Goal: Task Accomplishment & Management: Complete application form

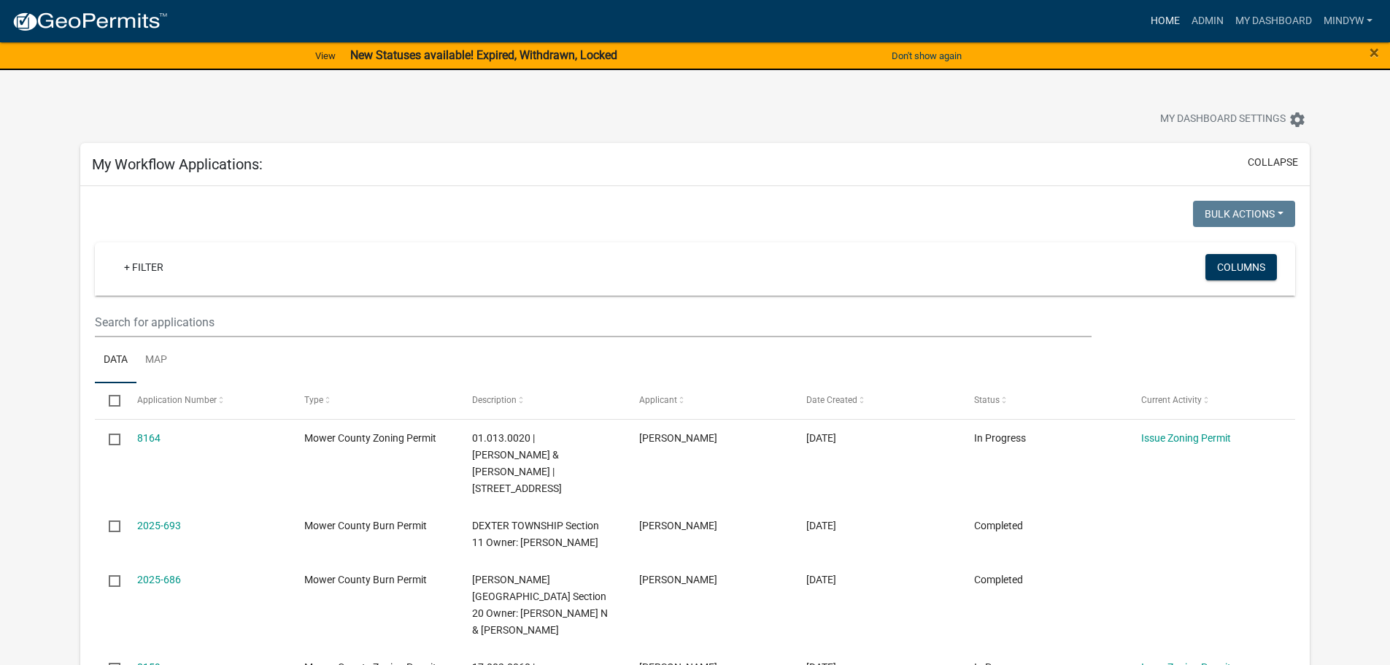
click at [1155, 26] on link "Home" at bounding box center [1165, 21] width 41 height 28
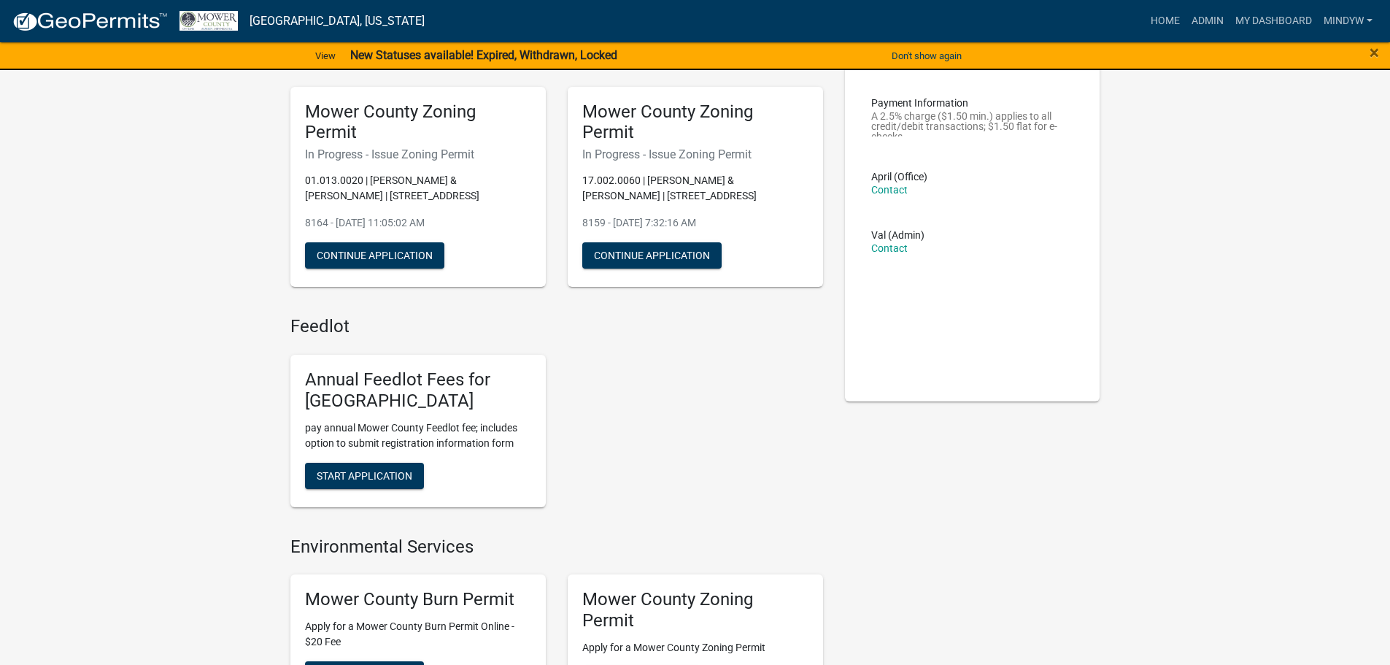
scroll to position [292, 0]
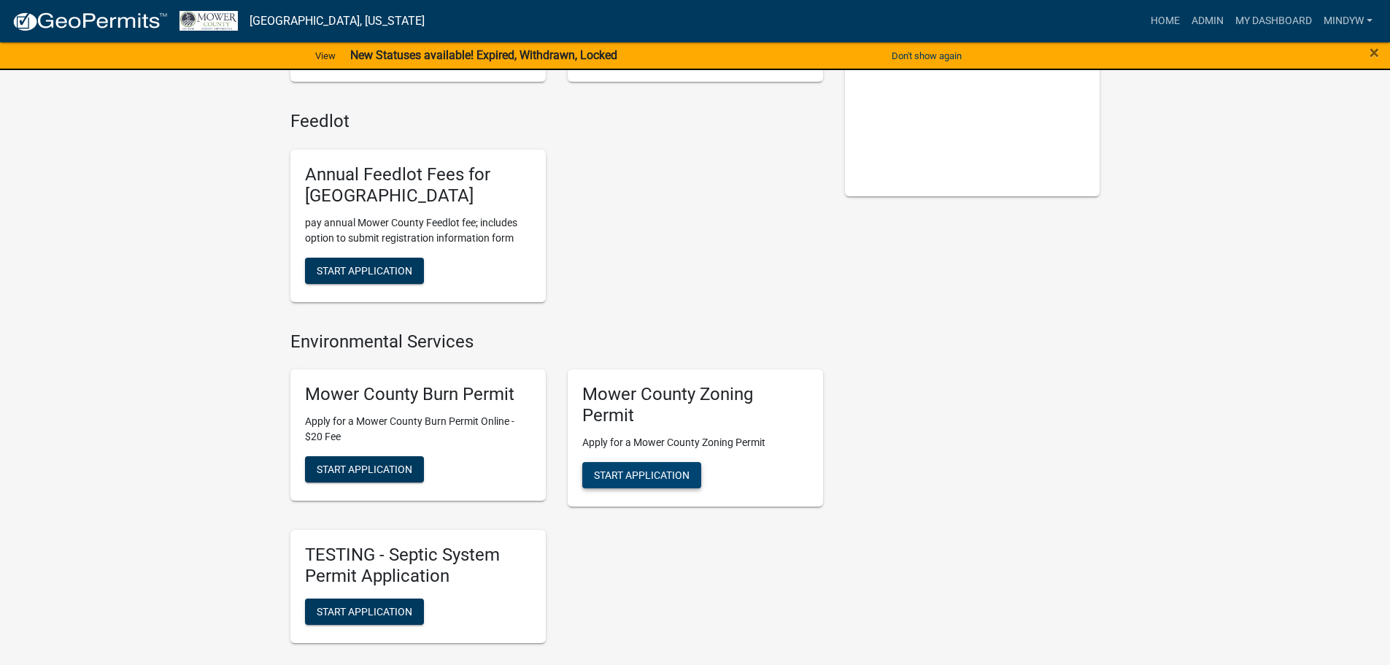
click at [631, 469] on span "Start Application" at bounding box center [642, 475] width 96 height 12
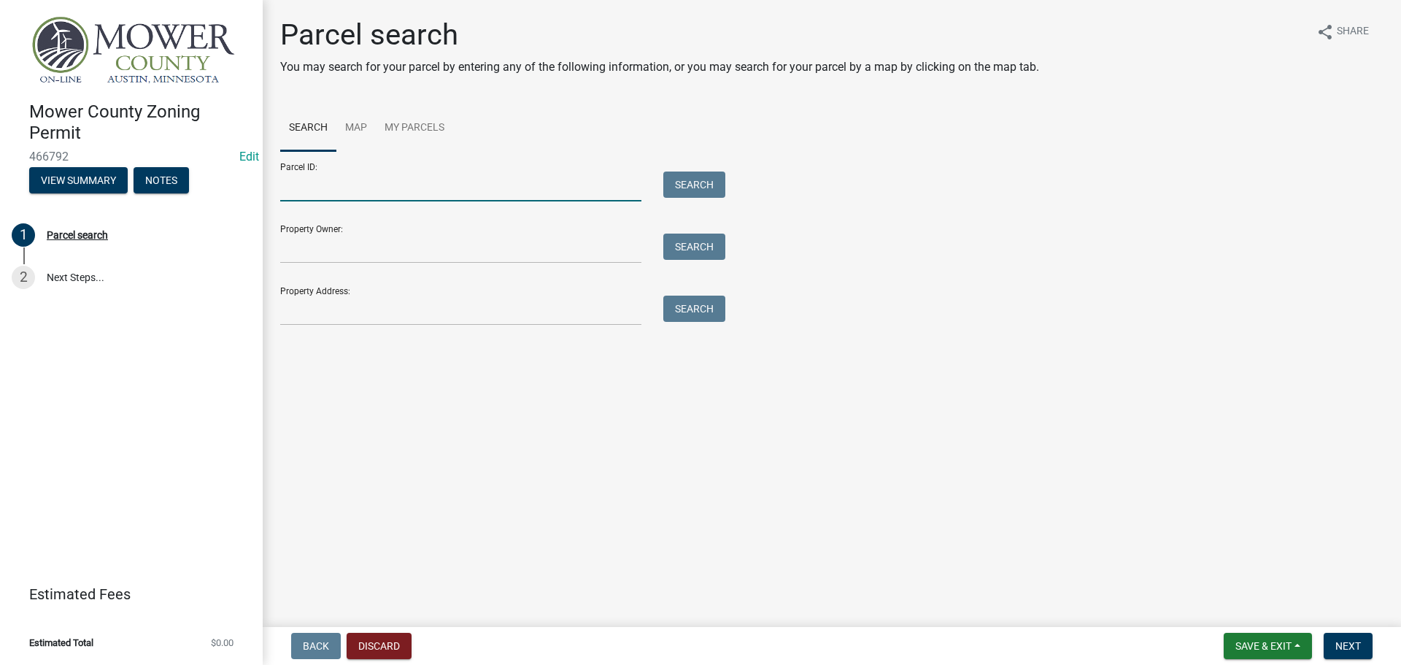
click at [325, 190] on input "Parcel ID:" at bounding box center [460, 187] width 361 height 30
type input "16.031.0040"
click at [686, 190] on button "Search" at bounding box center [694, 185] width 62 height 26
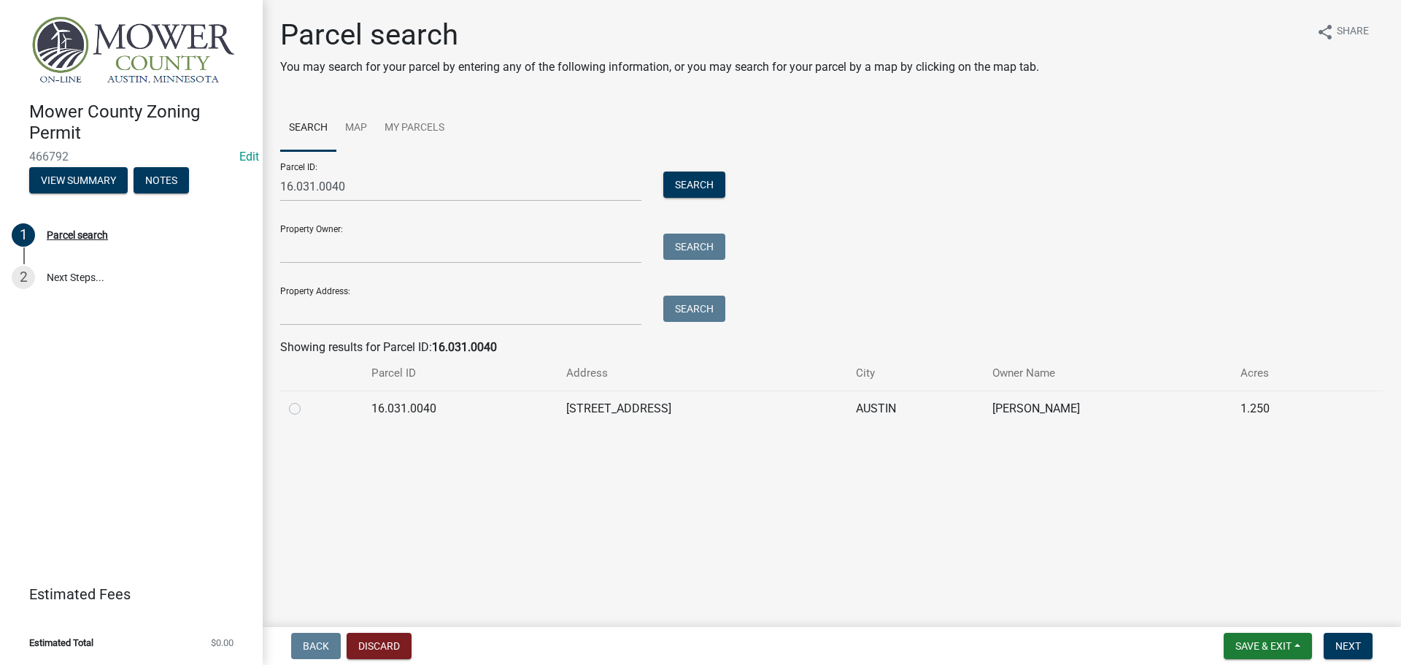
click at [307, 400] on label at bounding box center [307, 400] width 0 height 0
click at [307, 409] on input "radio" at bounding box center [311, 404] width 9 height 9
radio input "true"
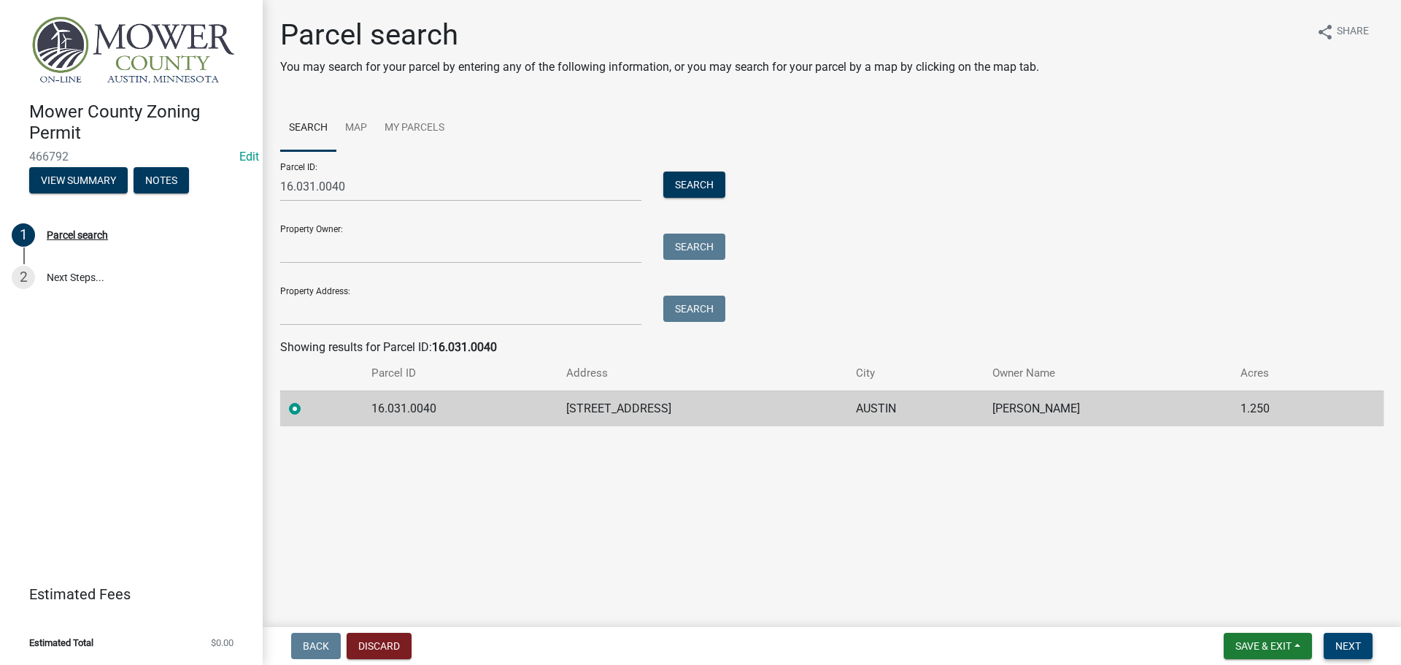
click at [1357, 650] on span "Next" at bounding box center [1349, 646] width 26 height 12
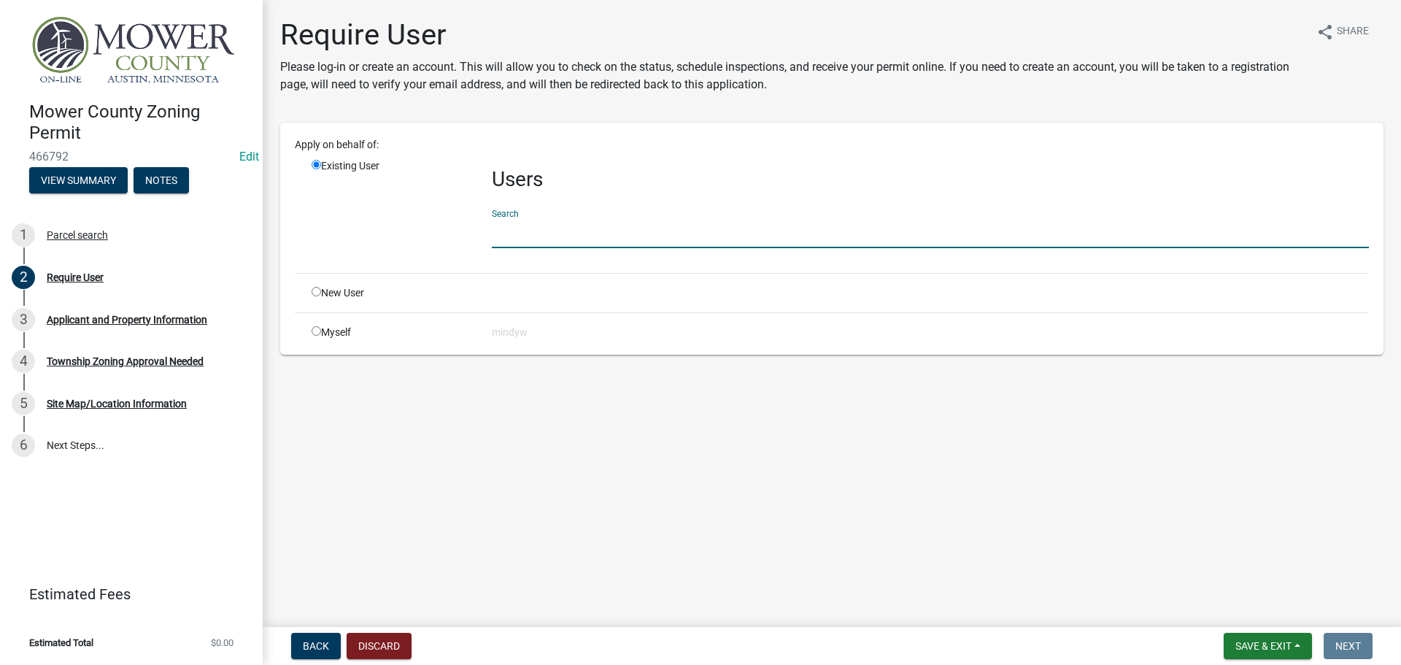
click at [517, 235] on input "text" at bounding box center [930, 233] width 877 height 30
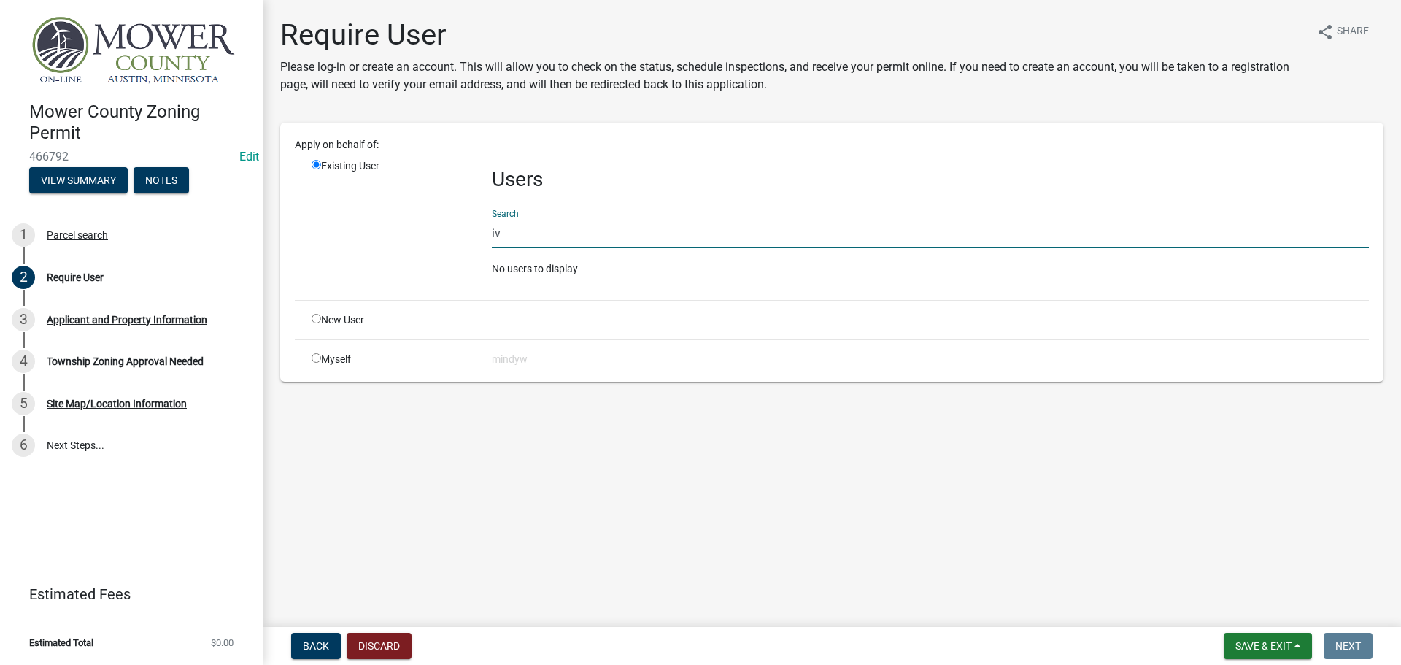
type input "i"
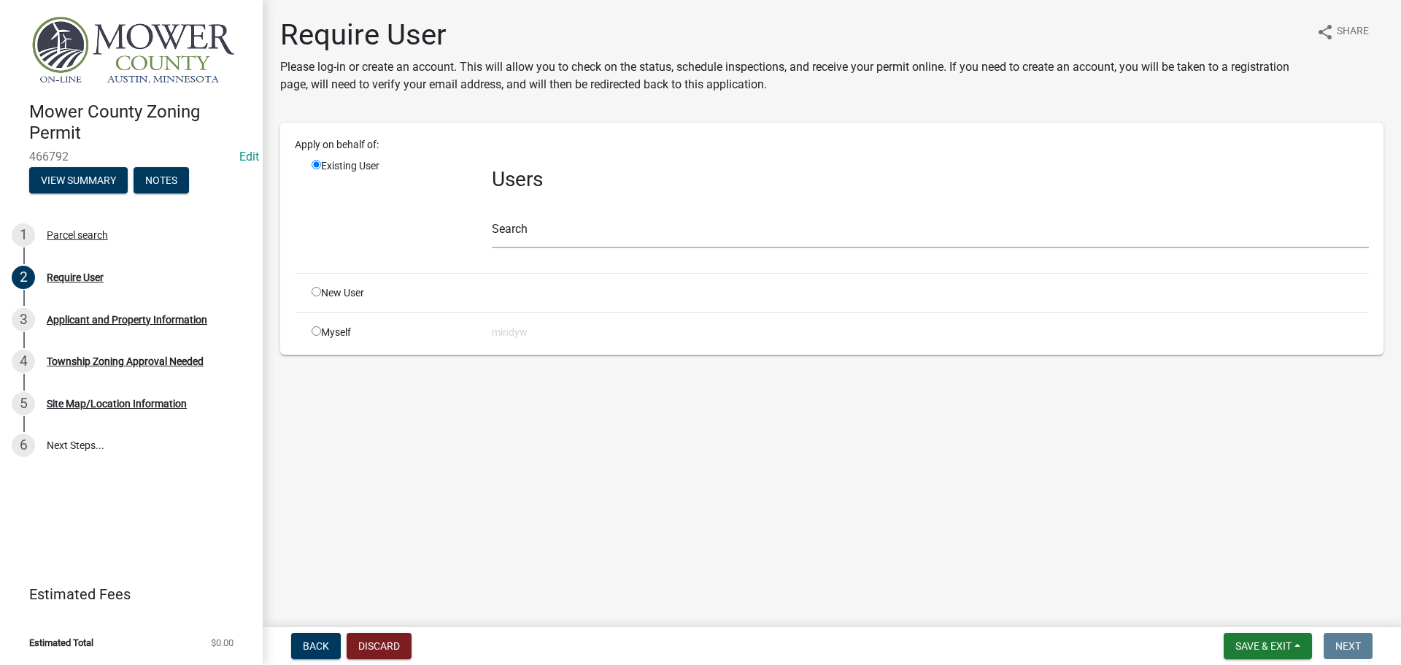
click at [317, 294] on input "radio" at bounding box center [316, 291] width 9 height 9
radio input "true"
radio input "false"
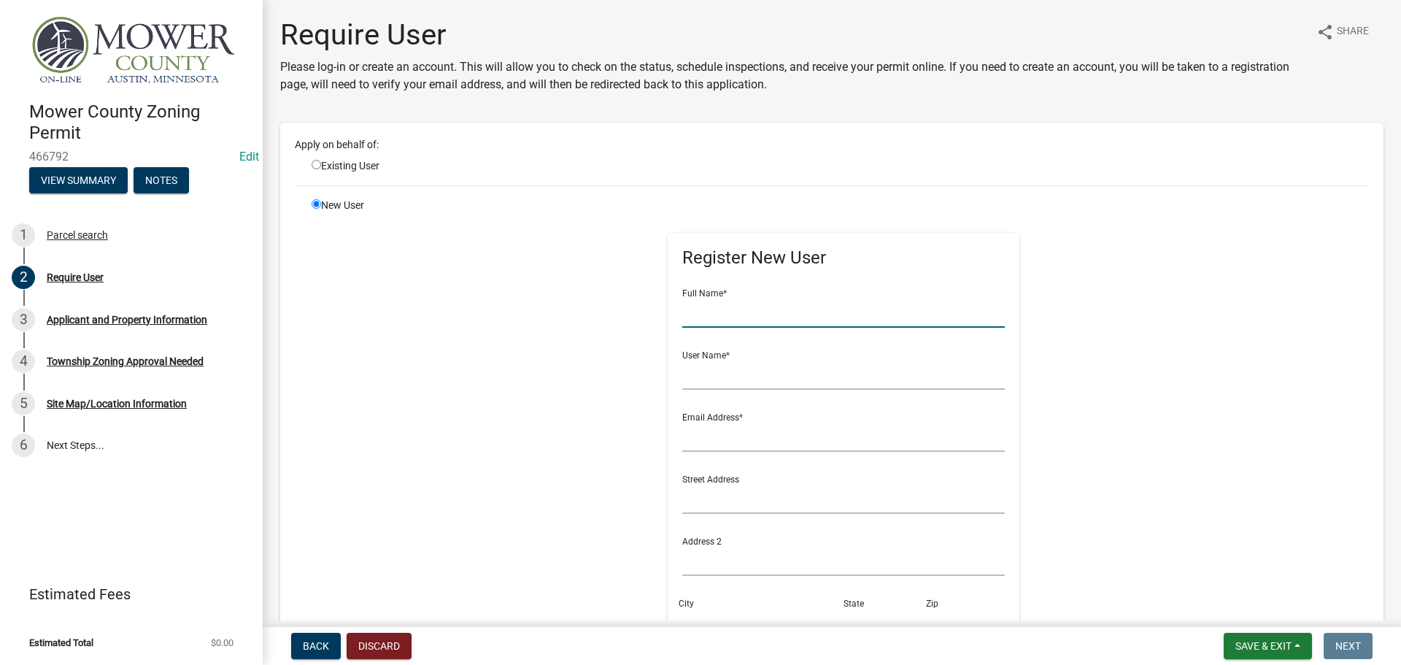
click at [755, 318] on input "text" at bounding box center [843, 313] width 323 height 30
type input "[PERSON_NAME]"
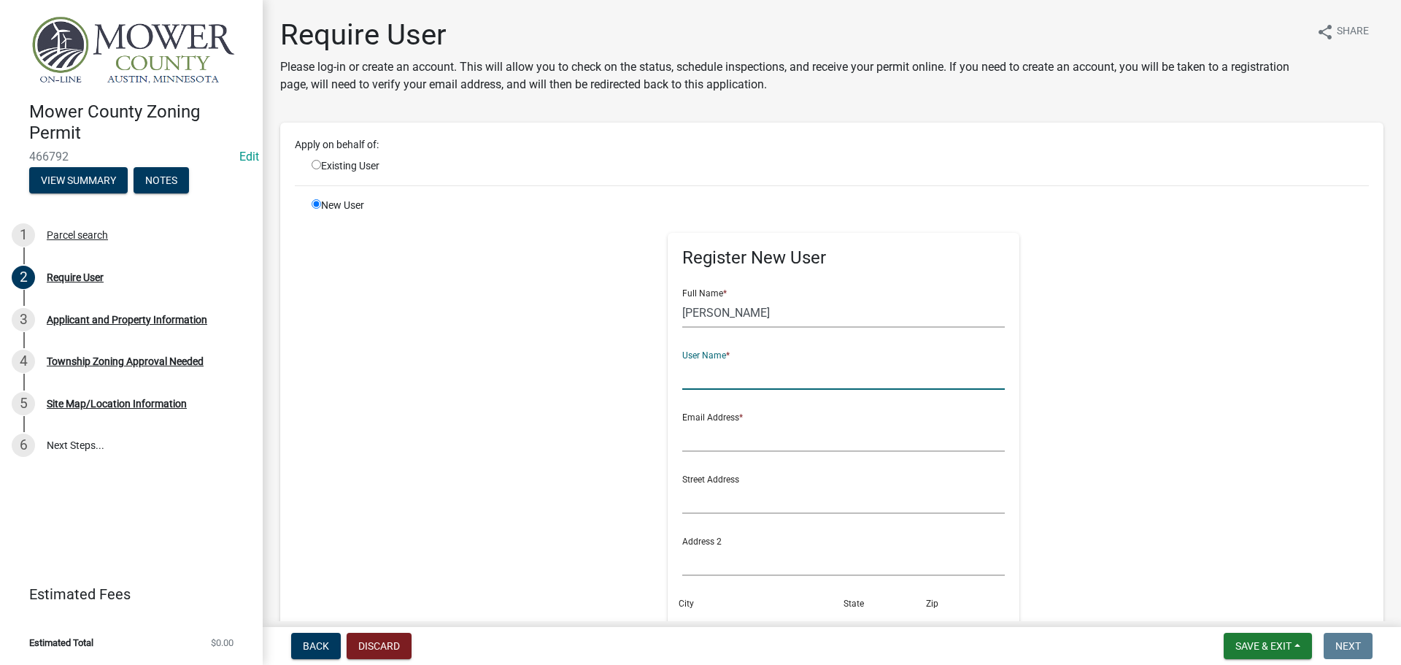
click at [728, 371] on input "text" at bounding box center [843, 375] width 323 height 30
type input "[PERSON_NAME]"
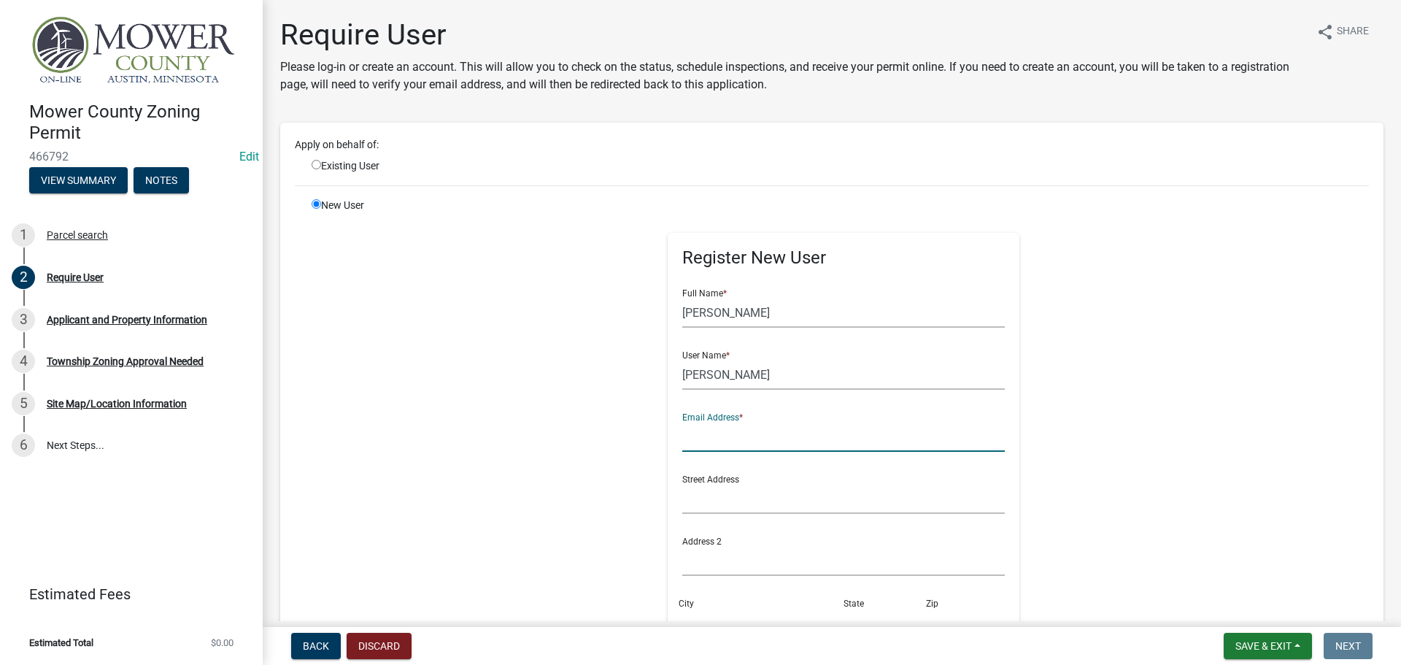
click at [725, 448] on input "text" at bounding box center [843, 437] width 323 height 30
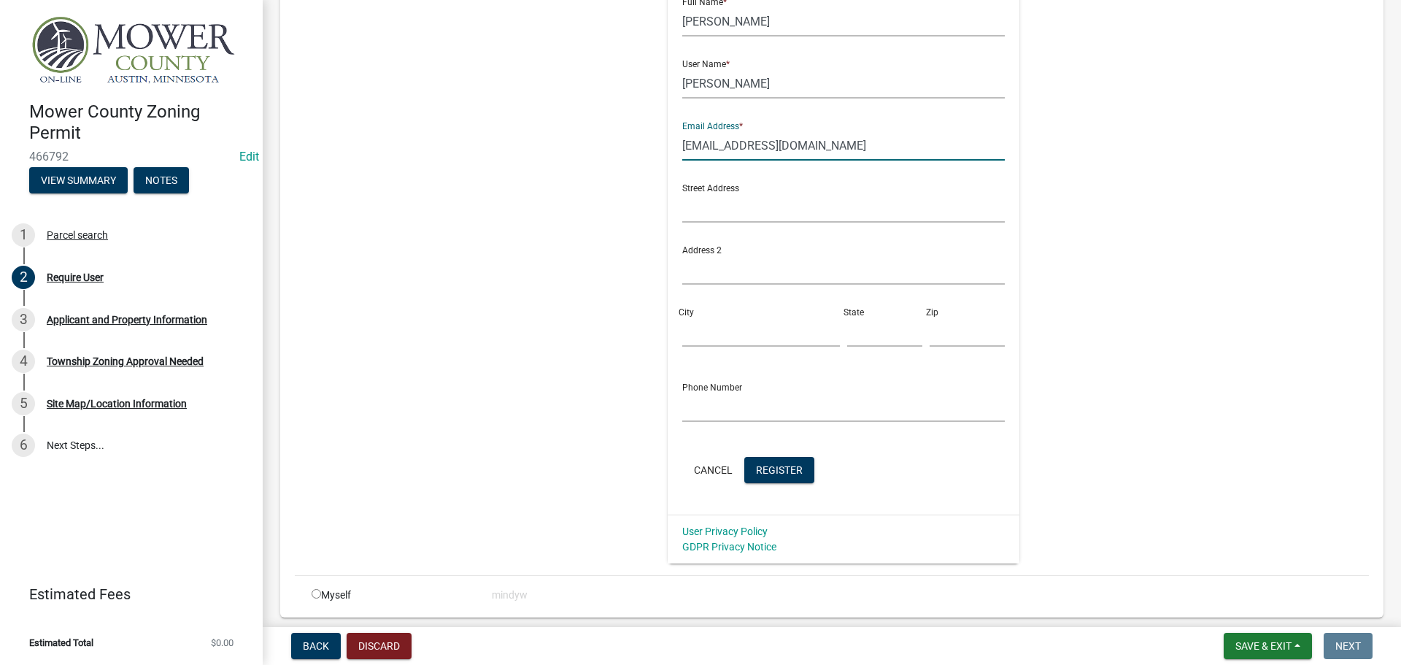
scroll to position [292, 0]
type input "[EMAIL_ADDRESS][DOMAIN_NAME]"
click at [798, 464] on button "Register" at bounding box center [779, 469] width 70 height 26
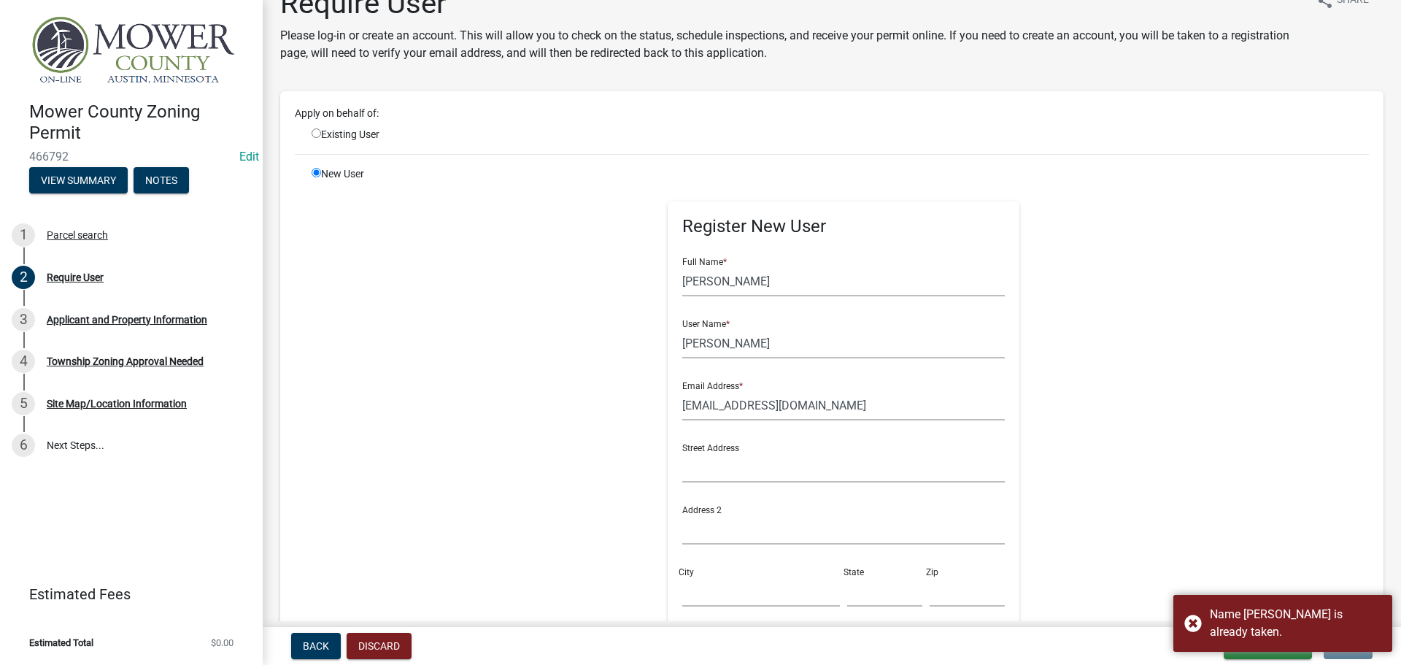
scroll to position [0, 0]
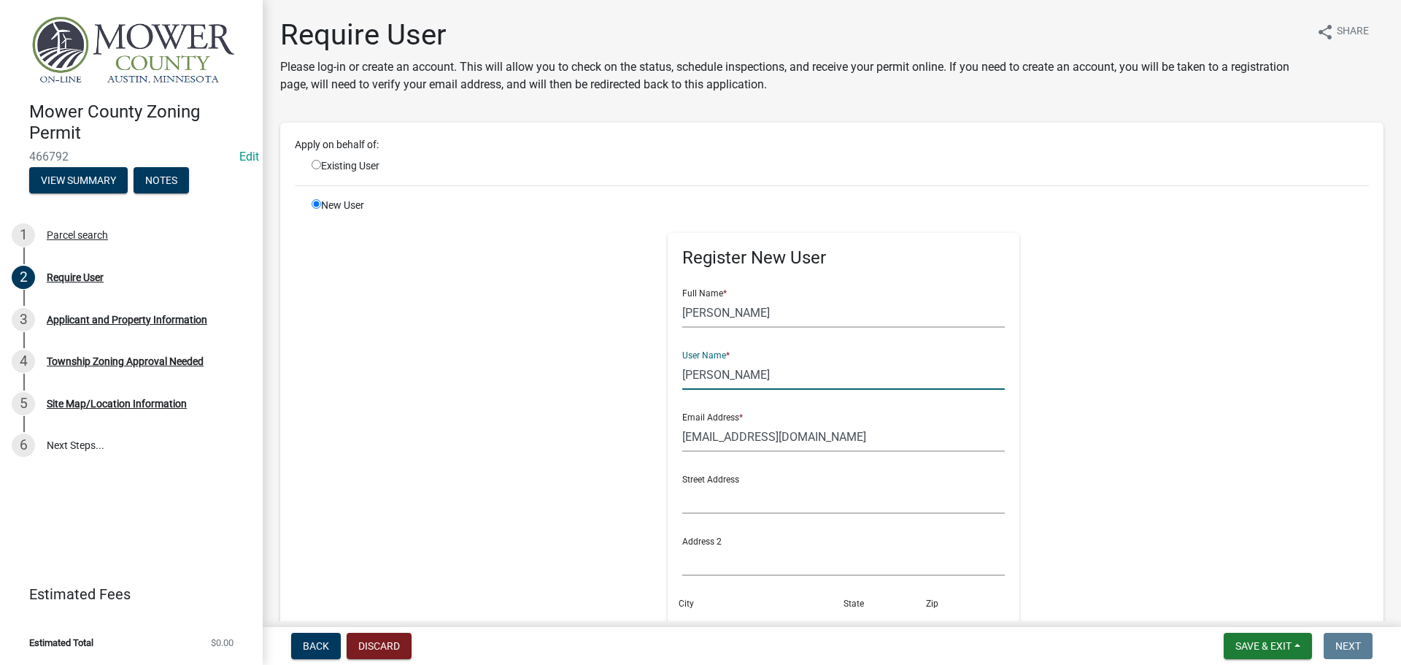
drag, startPoint x: 752, startPoint y: 382, endPoint x: 669, endPoint y: 382, distance: 82.5
click at [669, 382] on div "Register New User Full Name * [PERSON_NAME] User Name * [PERSON_NAME] Email Add…" at bounding box center [844, 519] width 352 height 573
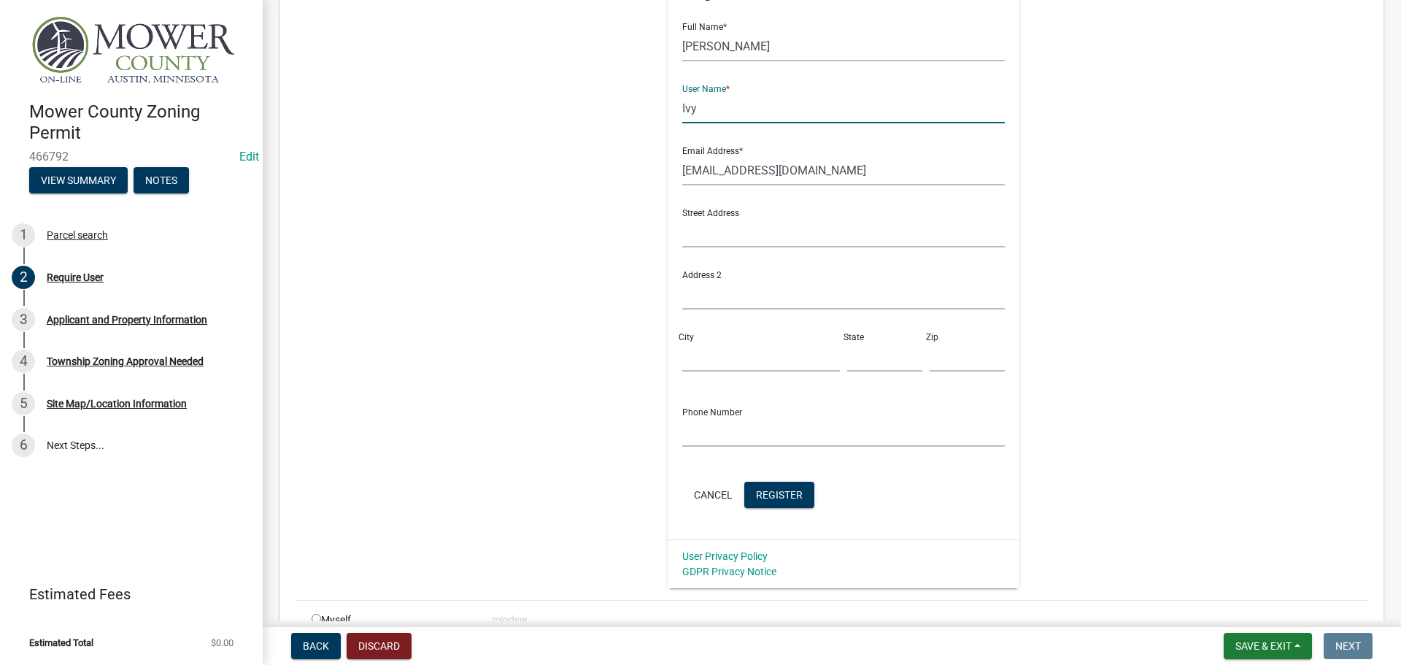
scroll to position [292, 0]
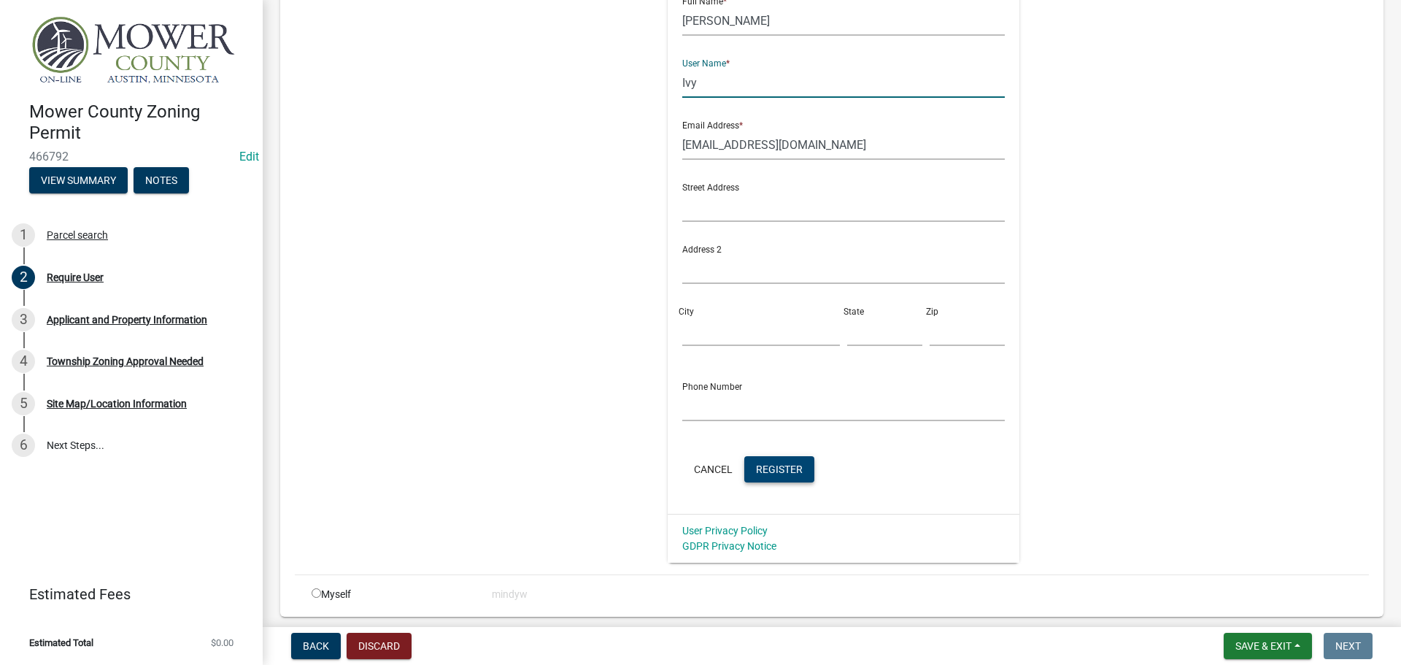
type input "Ivy"
click at [766, 479] on button "Register" at bounding box center [779, 469] width 70 height 26
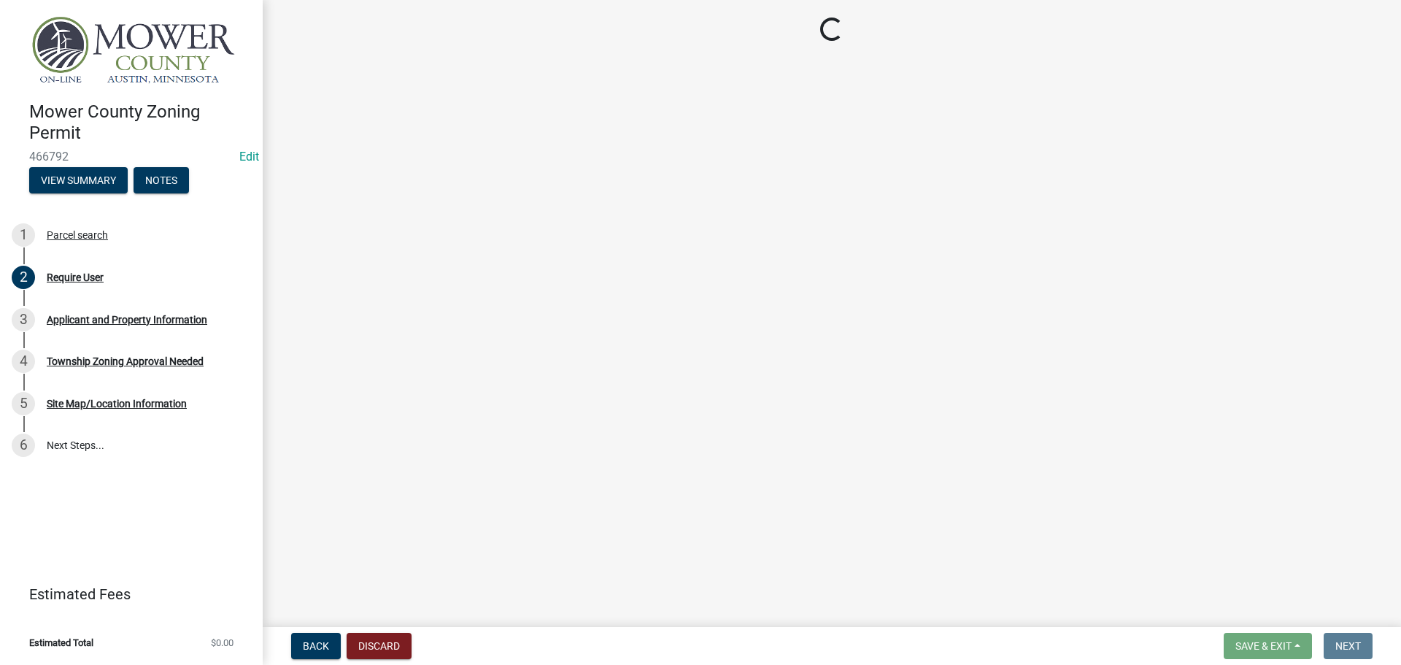
scroll to position [0, 0]
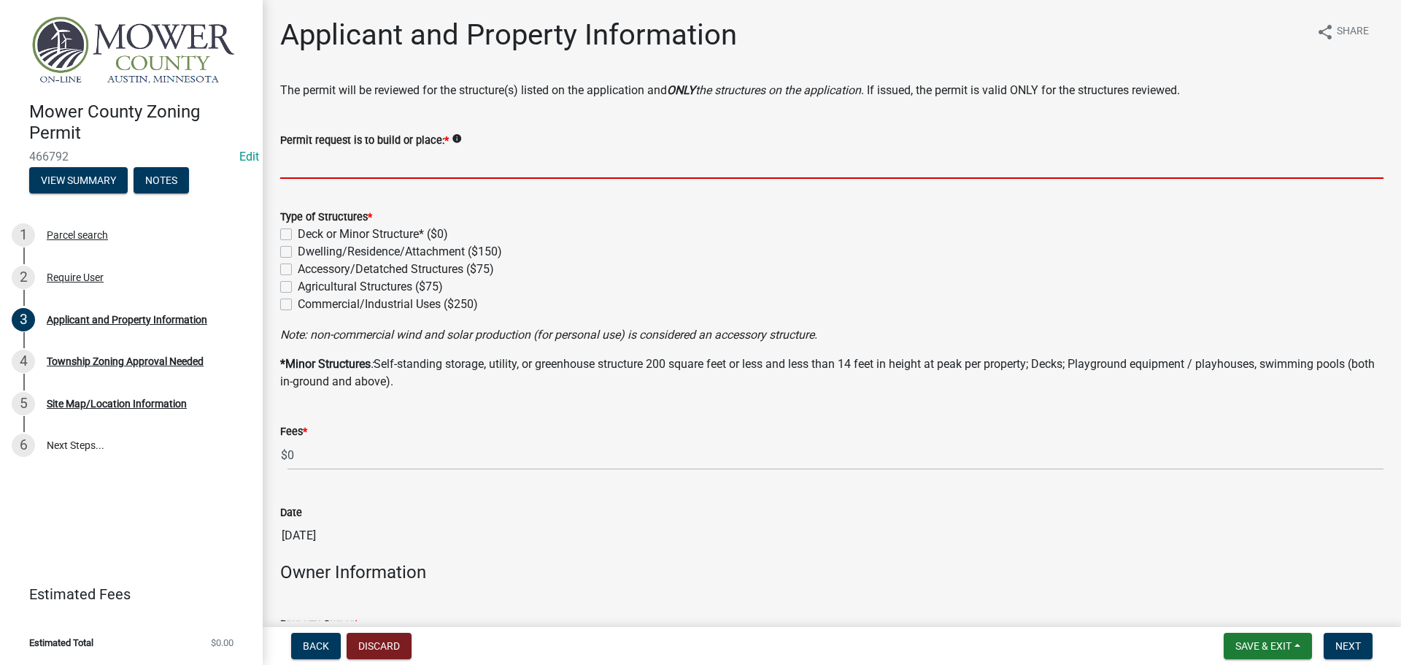
click at [311, 163] on input "Permit request is to build or place: *" at bounding box center [831, 164] width 1103 height 30
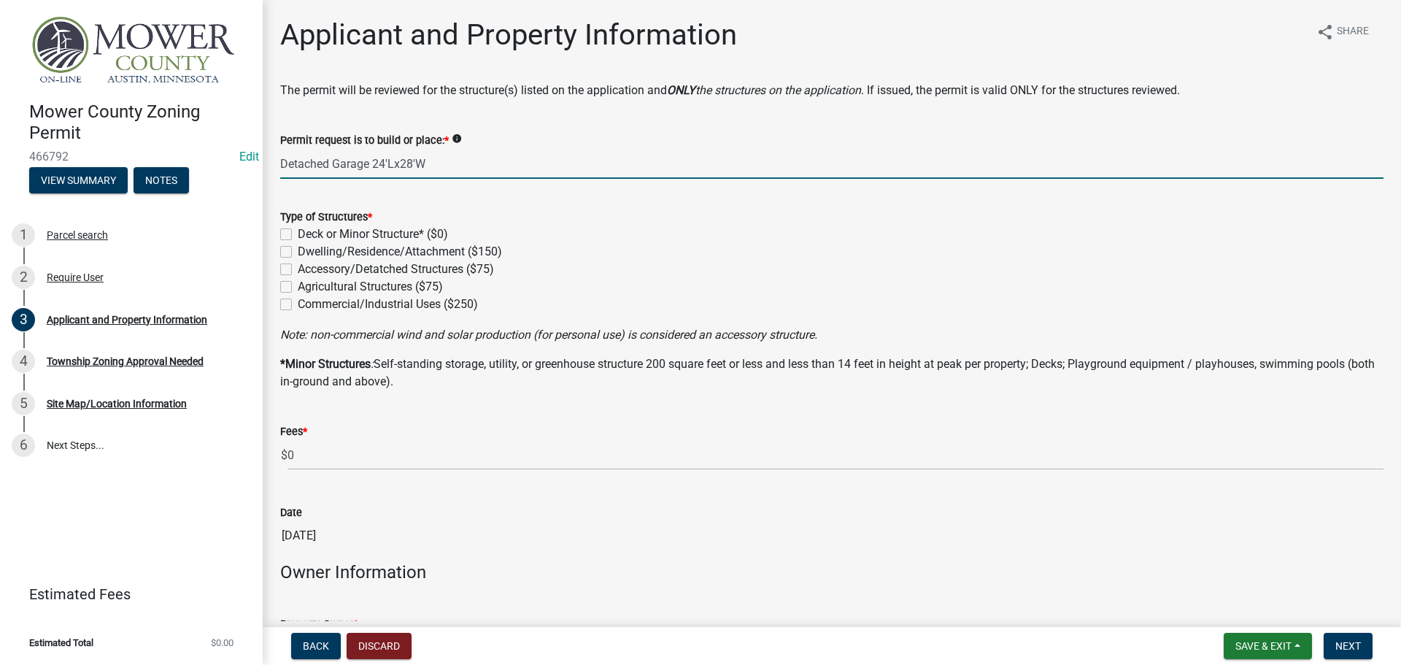
type input "Detached Garage 24'Lx28'W"
click at [298, 266] on label "Accessory/Detatched Structures ($75)" at bounding box center [396, 270] width 196 height 18
click at [298, 266] on input "Accessory/Detatched Structures ($75)" at bounding box center [302, 265] width 9 height 9
checkbox input "true"
checkbox input "false"
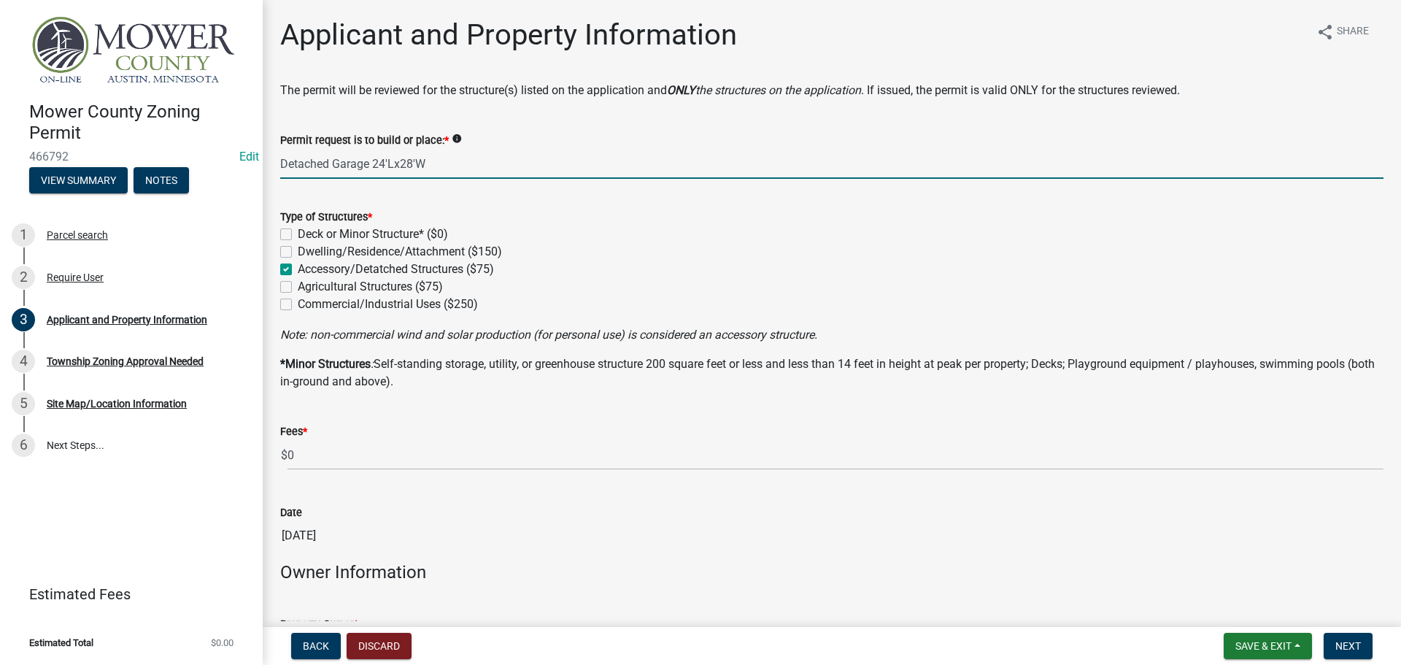
checkbox input "false"
checkbox input "true"
checkbox input "false"
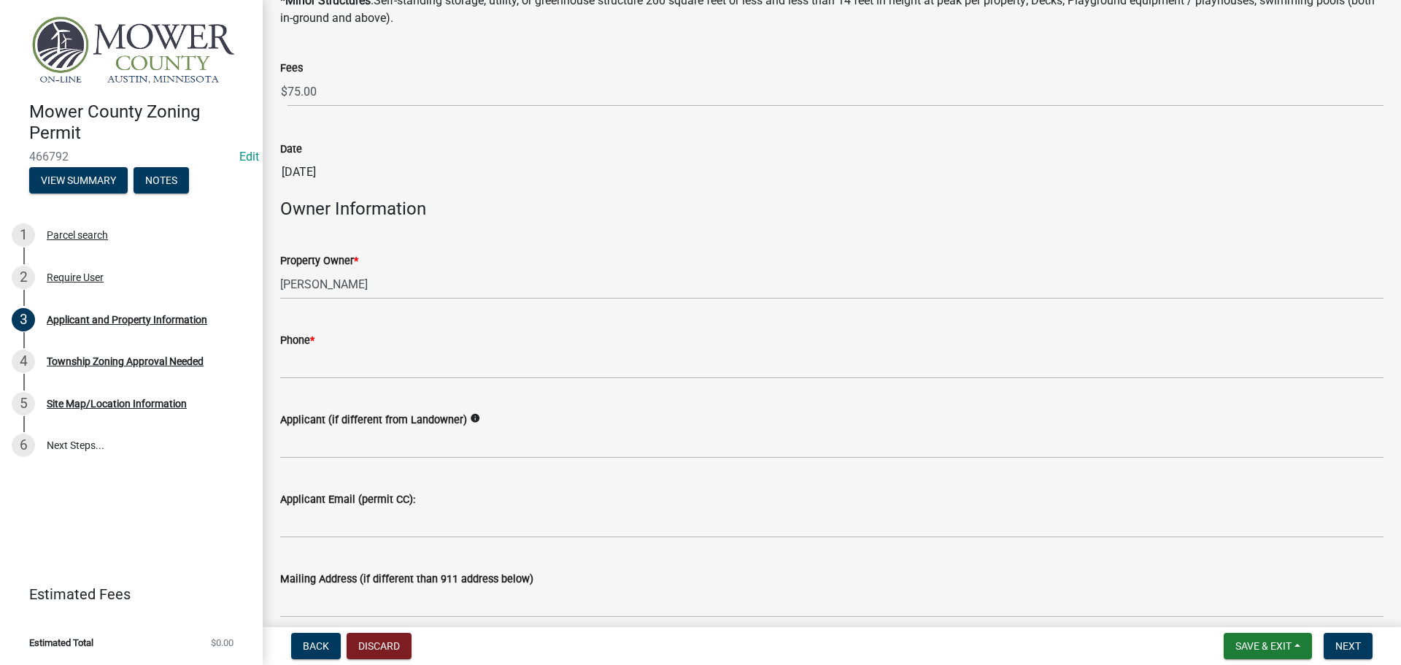
scroll to position [438, 0]
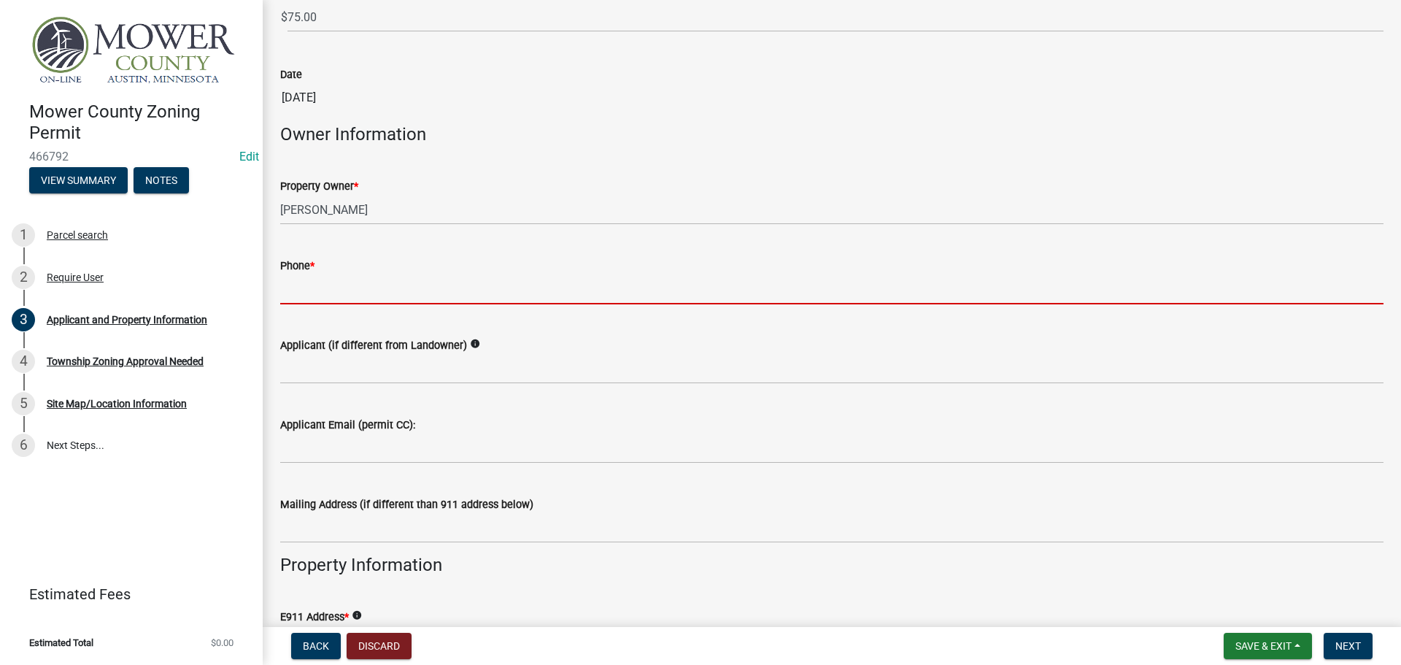
click at [357, 295] on input "Phone *" at bounding box center [831, 289] width 1103 height 30
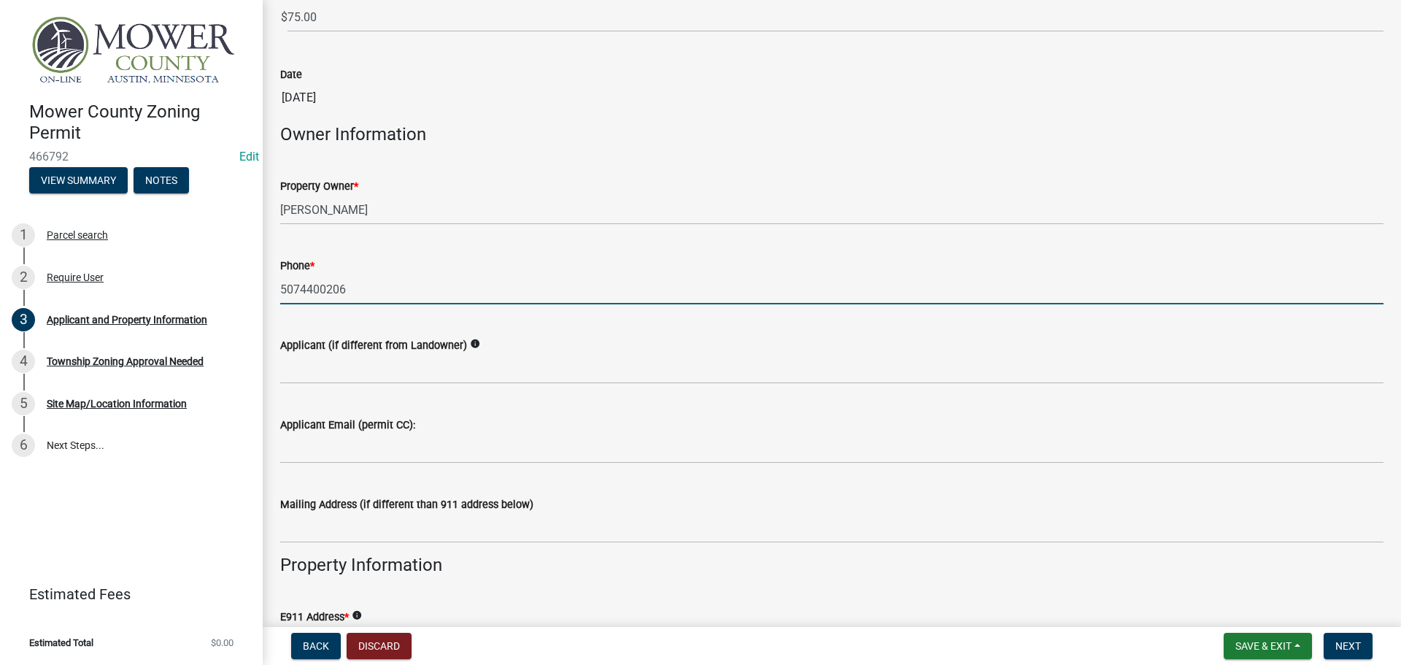
type input "5074400206"
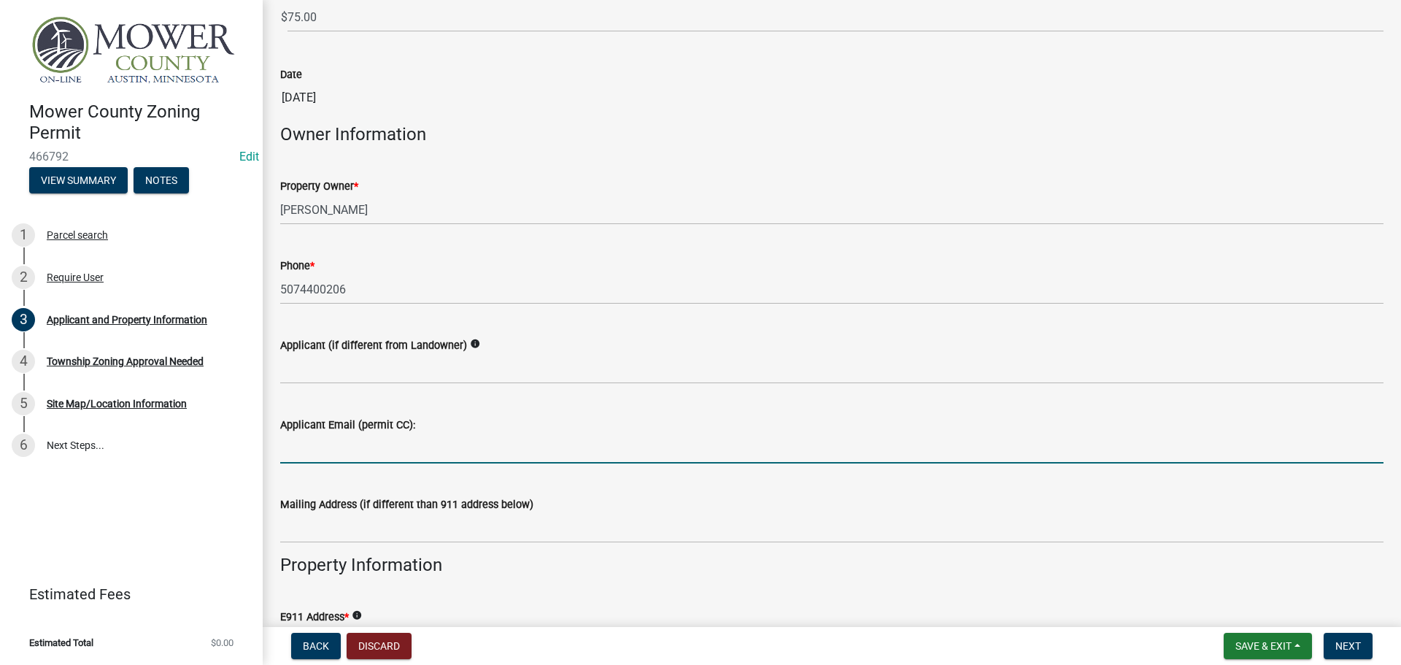
click at [376, 446] on input "Applicant Email (permit CC):" at bounding box center [831, 449] width 1103 height 30
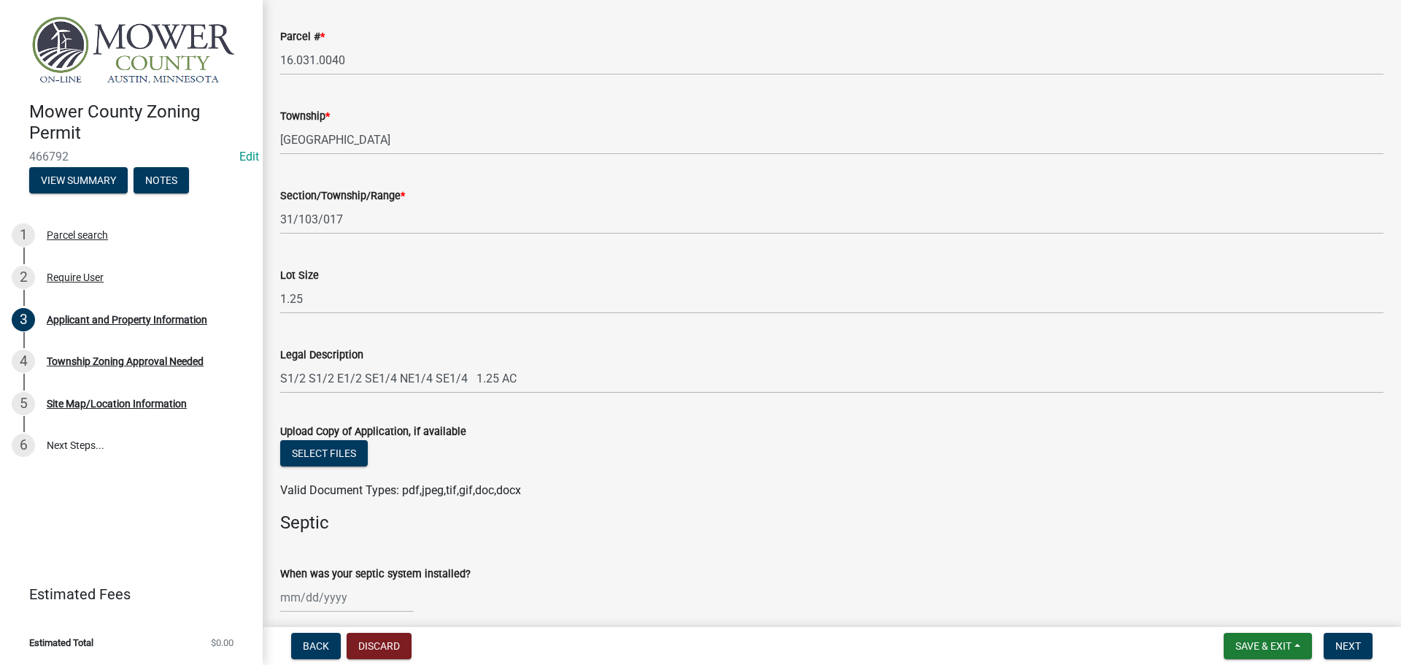
scroll to position [1387, 0]
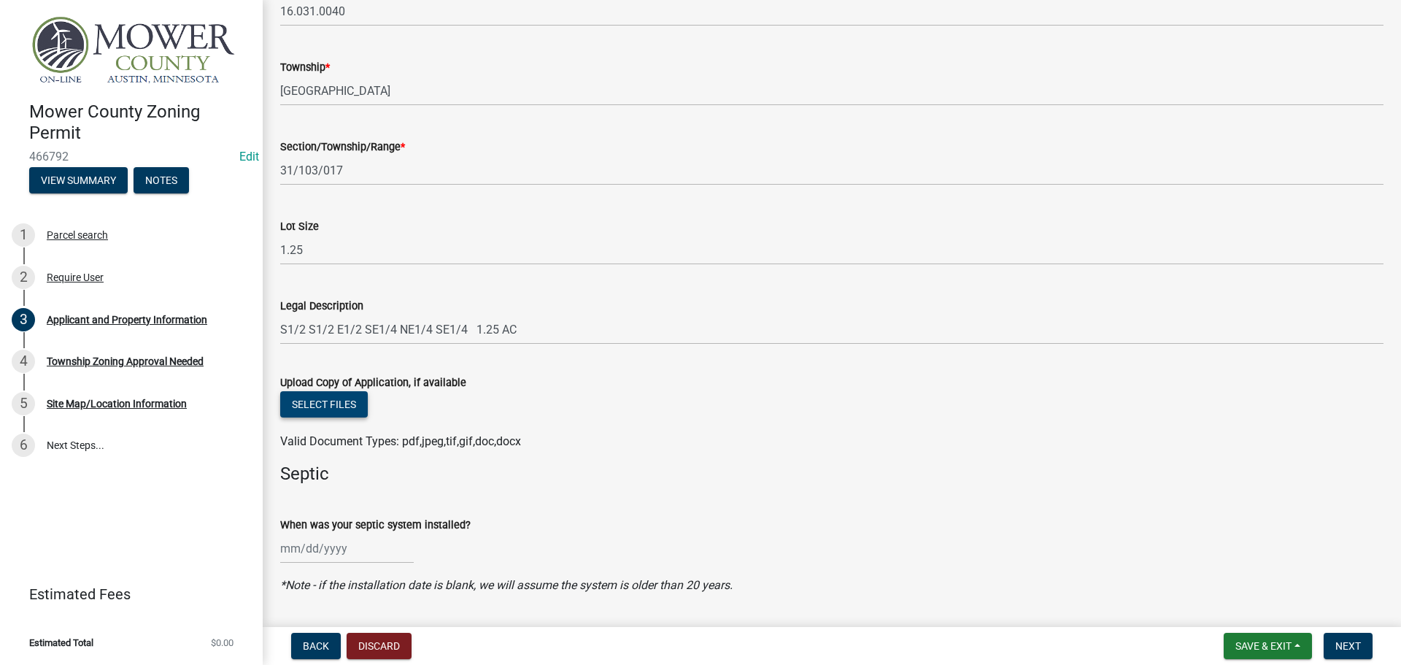
type input "[EMAIL_ADDRESS][DOMAIN_NAME]"
click at [309, 409] on button "Select files" at bounding box center [324, 404] width 88 height 26
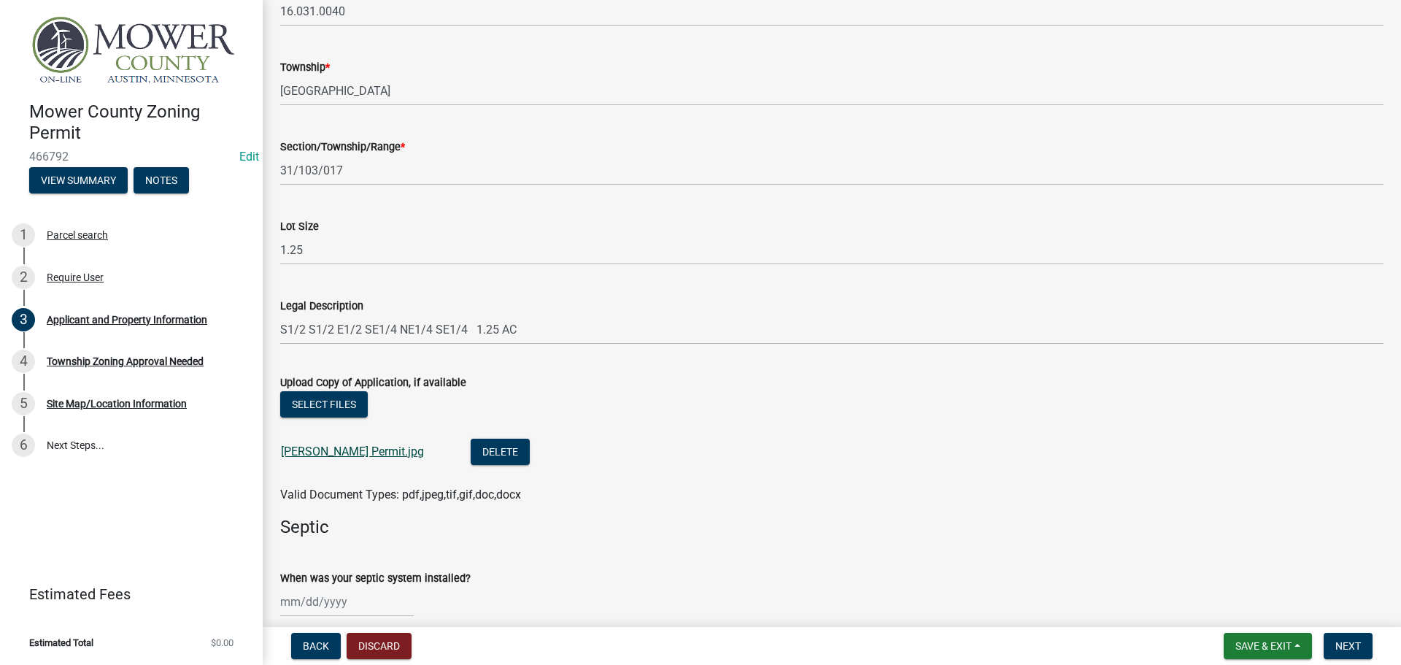
click at [338, 451] on link "[PERSON_NAME] Permit.jpg" at bounding box center [352, 451] width 143 height 14
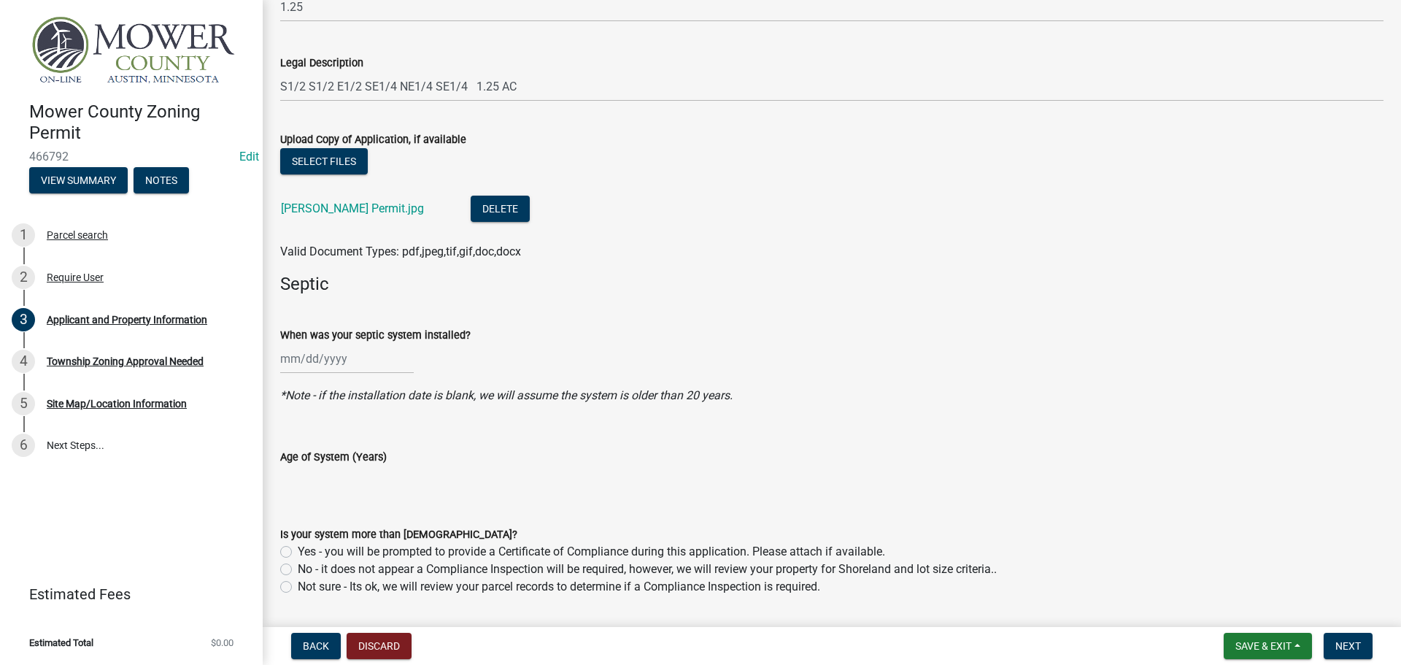
scroll to position [1740, 0]
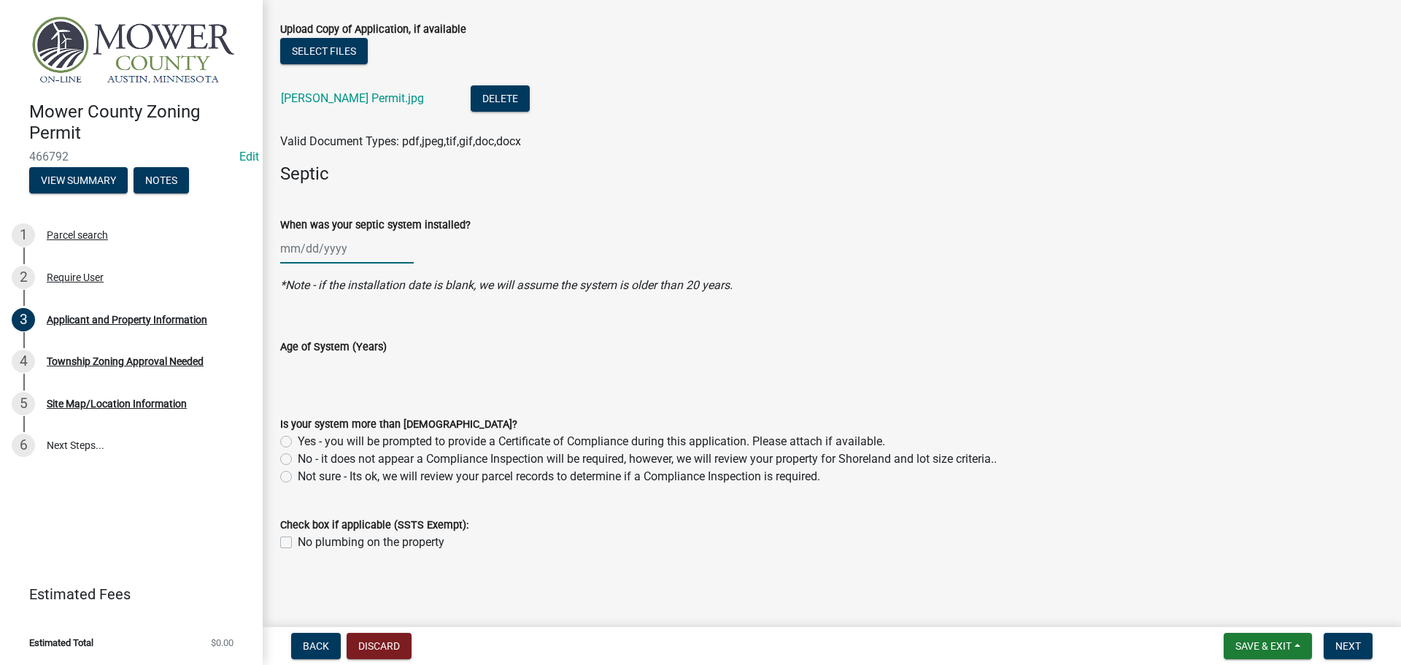
click at [288, 250] on div at bounding box center [347, 249] width 134 height 30
select select "8"
select select "2025"
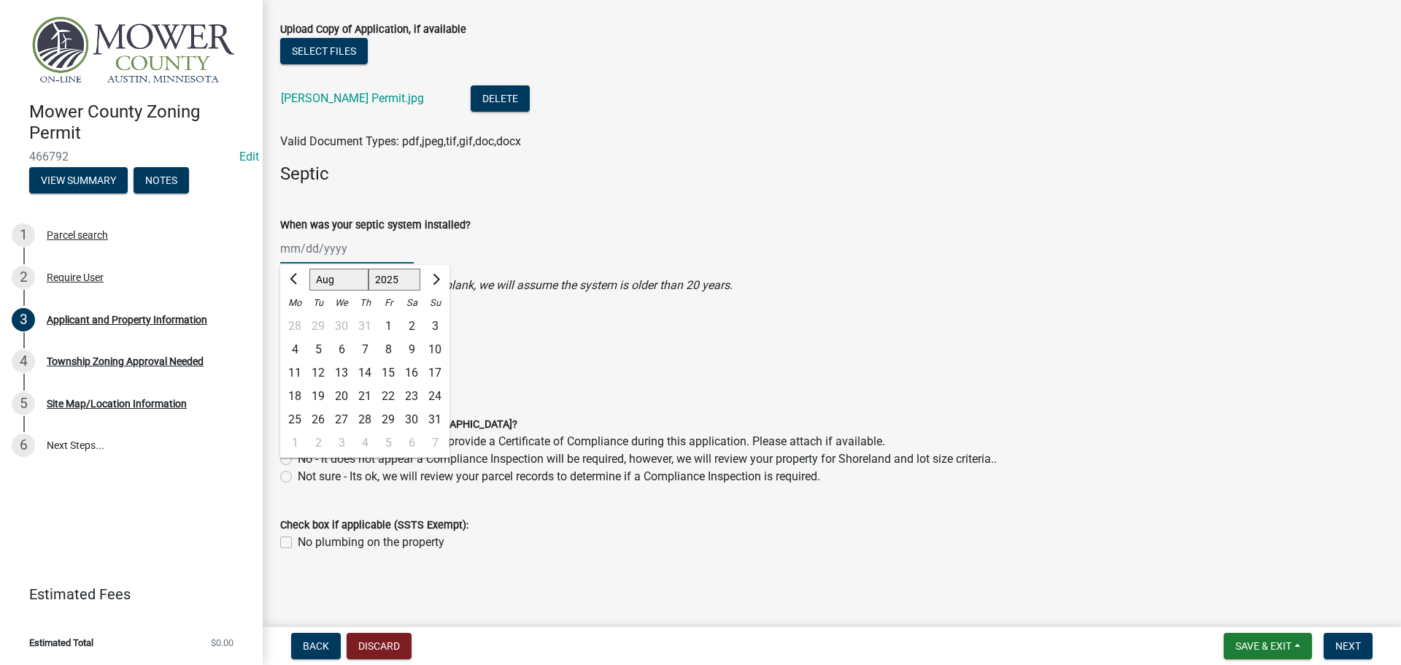
click at [288, 250] on input "When was your septic system installed?" at bounding box center [347, 249] width 134 height 30
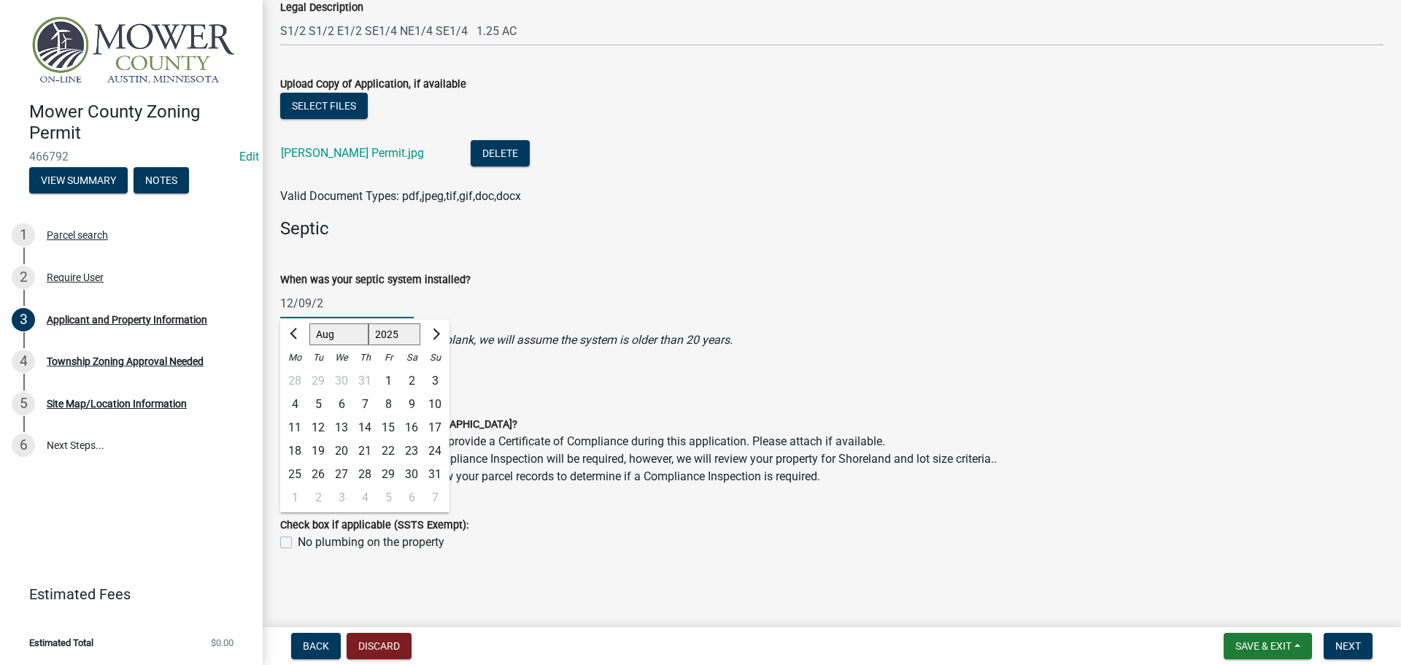
scroll to position [1685, 0]
type input "[DATE]"
click at [671, 290] on div "[DATE] [PERSON_NAME] Apr May Jun [DATE] Aug Sep Oct Nov [DATE] 1526 1527 1528 1…" at bounding box center [831, 303] width 1103 height 30
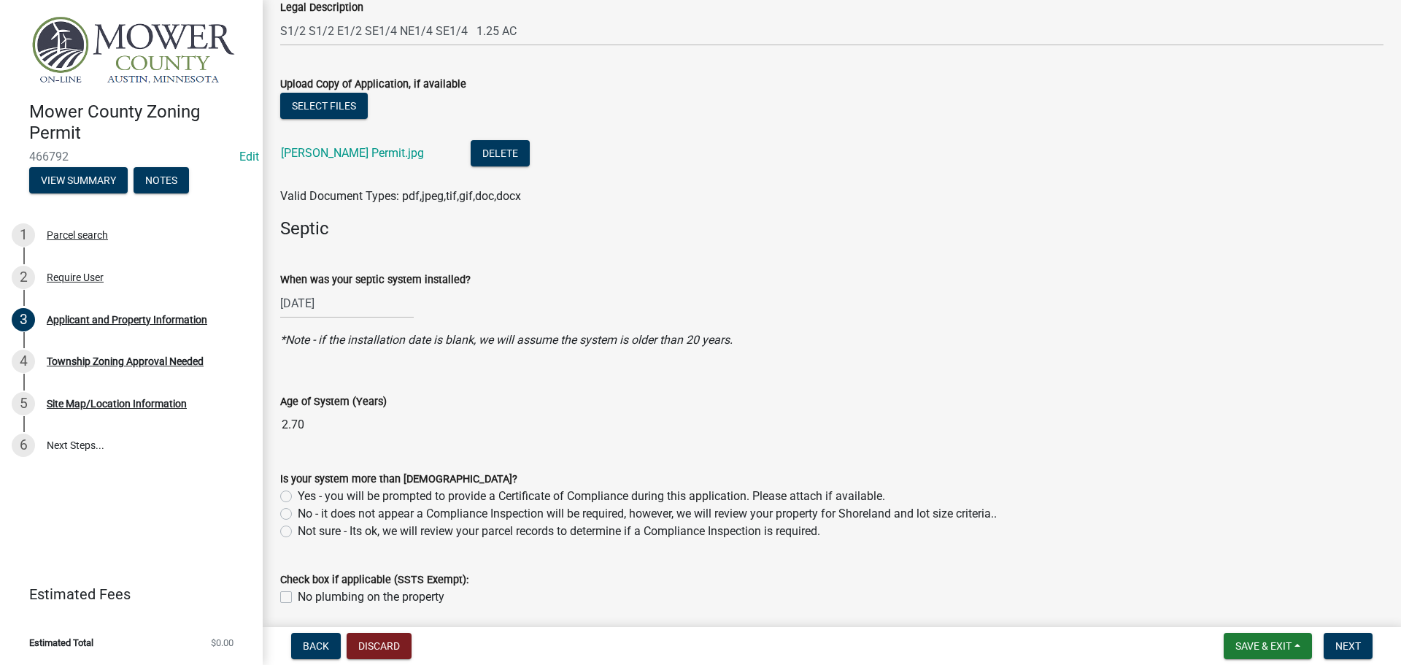
click at [298, 515] on label "No - it does not appear a Compliance Inspection will be required, however, we w…" at bounding box center [647, 514] width 699 height 18
click at [298, 515] on input "No - it does not appear a Compliance Inspection will be required, however, we w…" at bounding box center [302, 509] width 9 height 9
radio input "true"
click at [1346, 641] on span "Next" at bounding box center [1349, 646] width 26 height 12
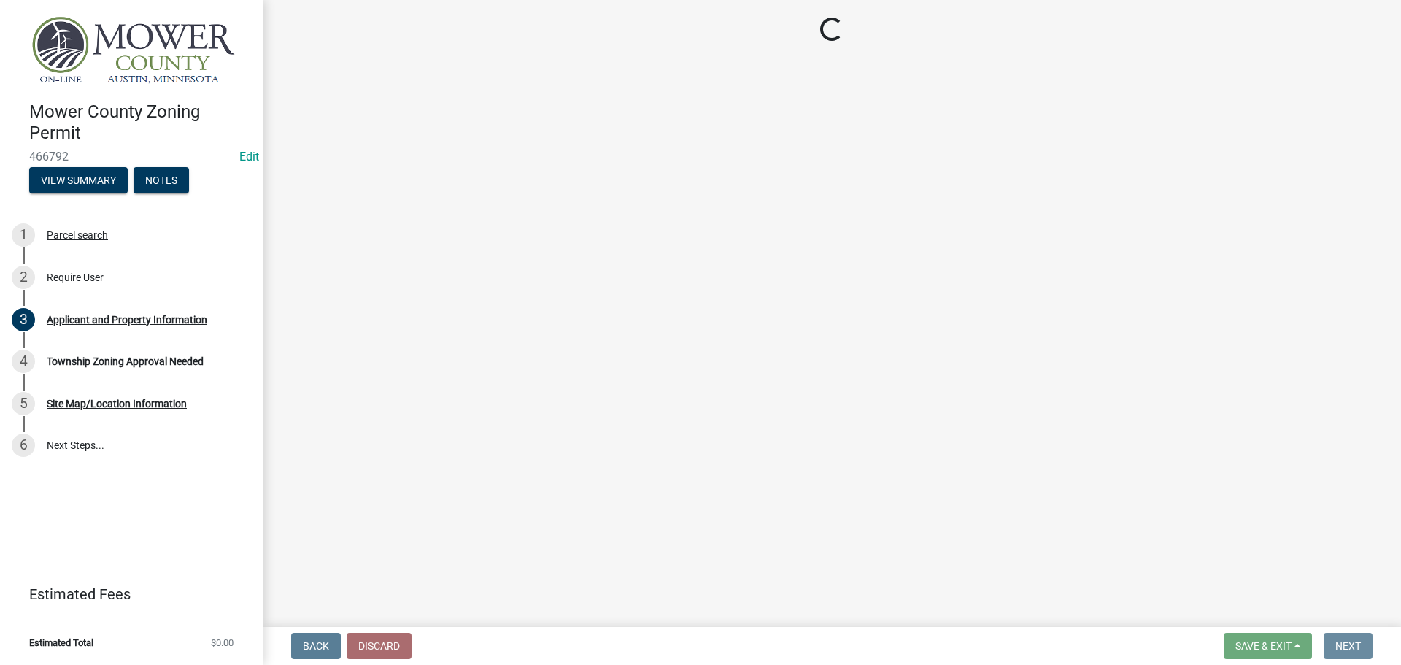
scroll to position [0, 0]
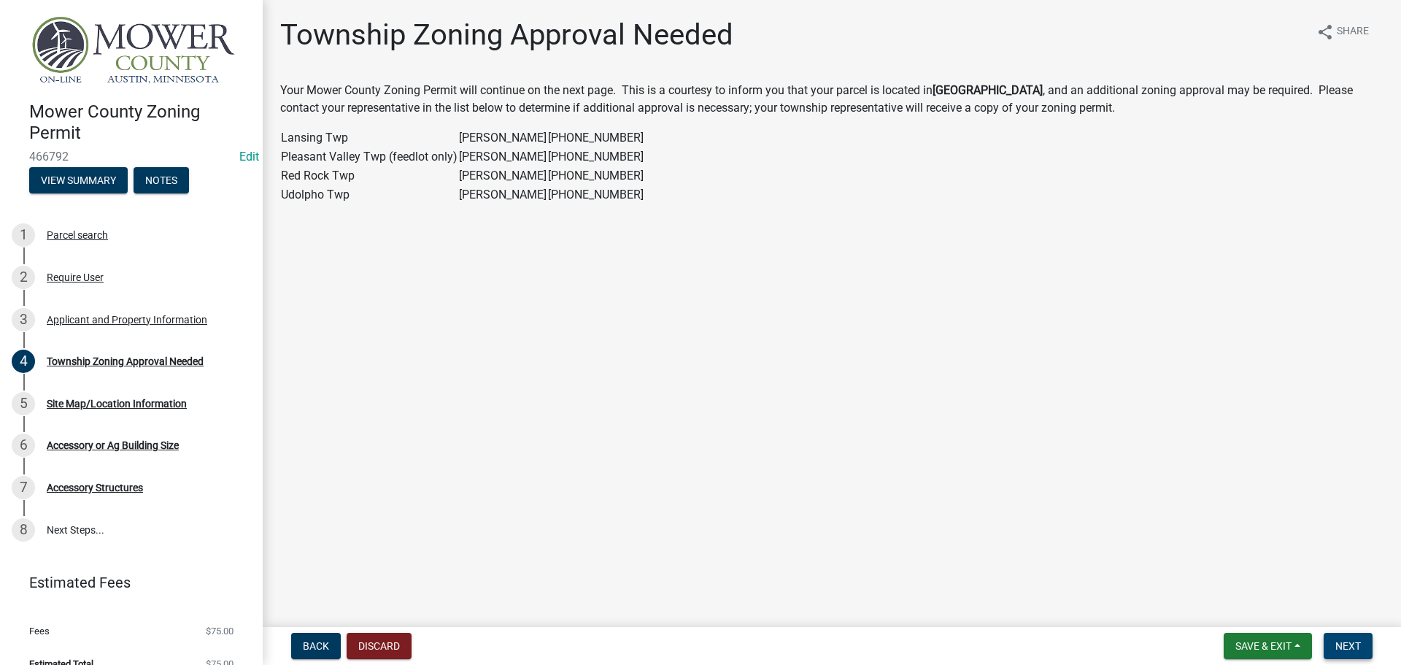
click at [1343, 640] on span "Next" at bounding box center [1349, 646] width 26 height 12
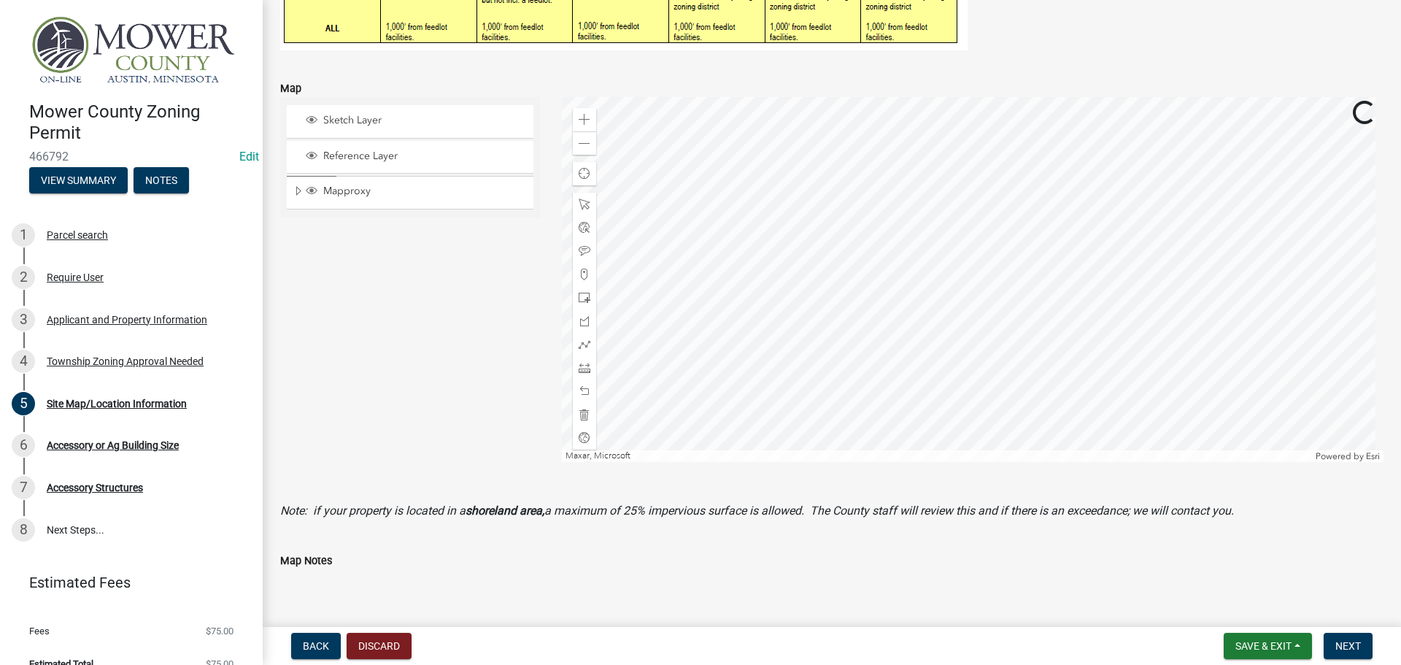
scroll to position [511, 0]
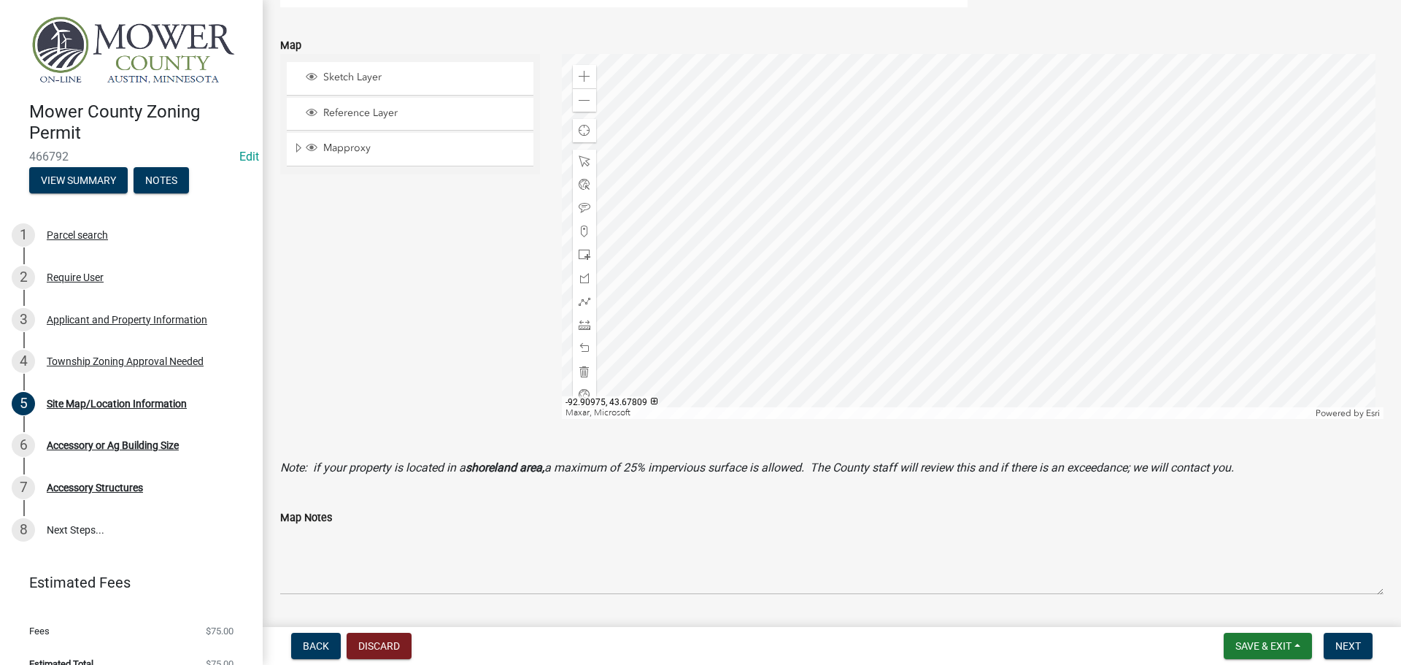
click at [755, 245] on div at bounding box center [973, 236] width 822 height 365
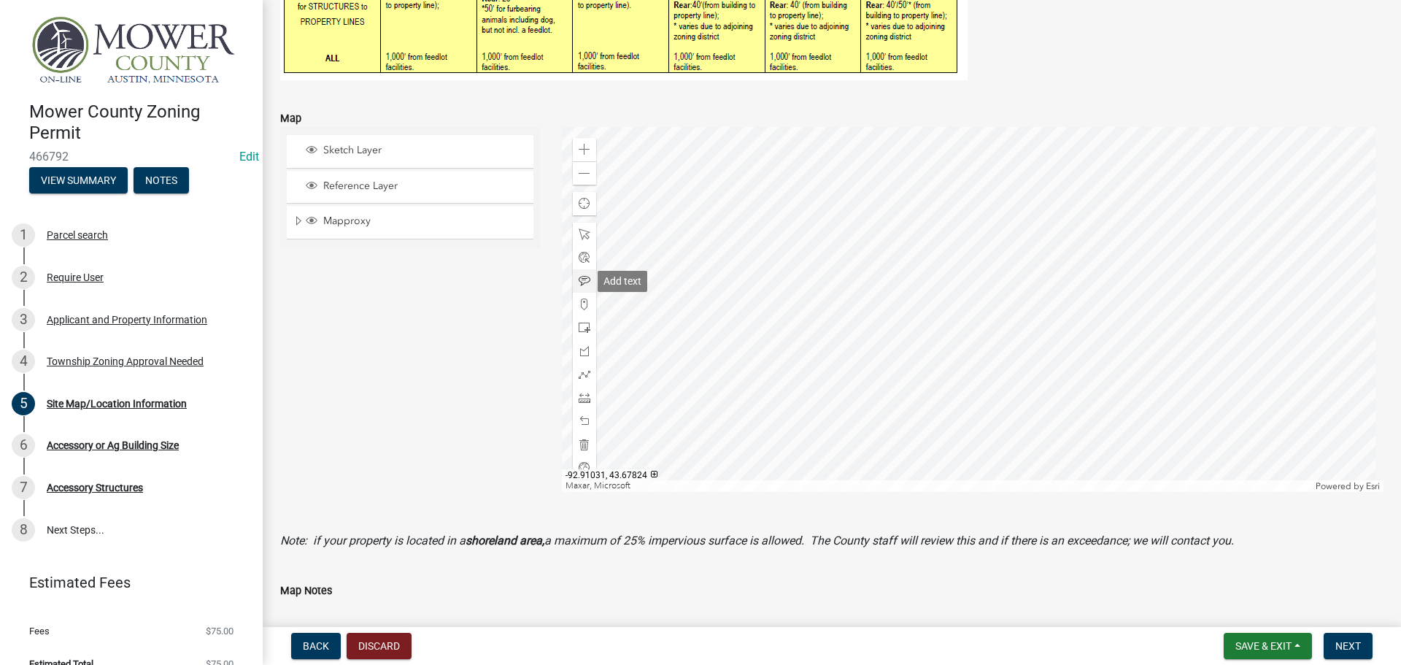
click at [579, 282] on span at bounding box center [585, 281] width 12 height 12
click at [698, 291] on div at bounding box center [973, 309] width 822 height 365
click at [644, 349] on div at bounding box center [973, 309] width 822 height 365
click at [816, 247] on div at bounding box center [973, 309] width 822 height 365
click at [584, 400] on span at bounding box center [585, 398] width 12 height 12
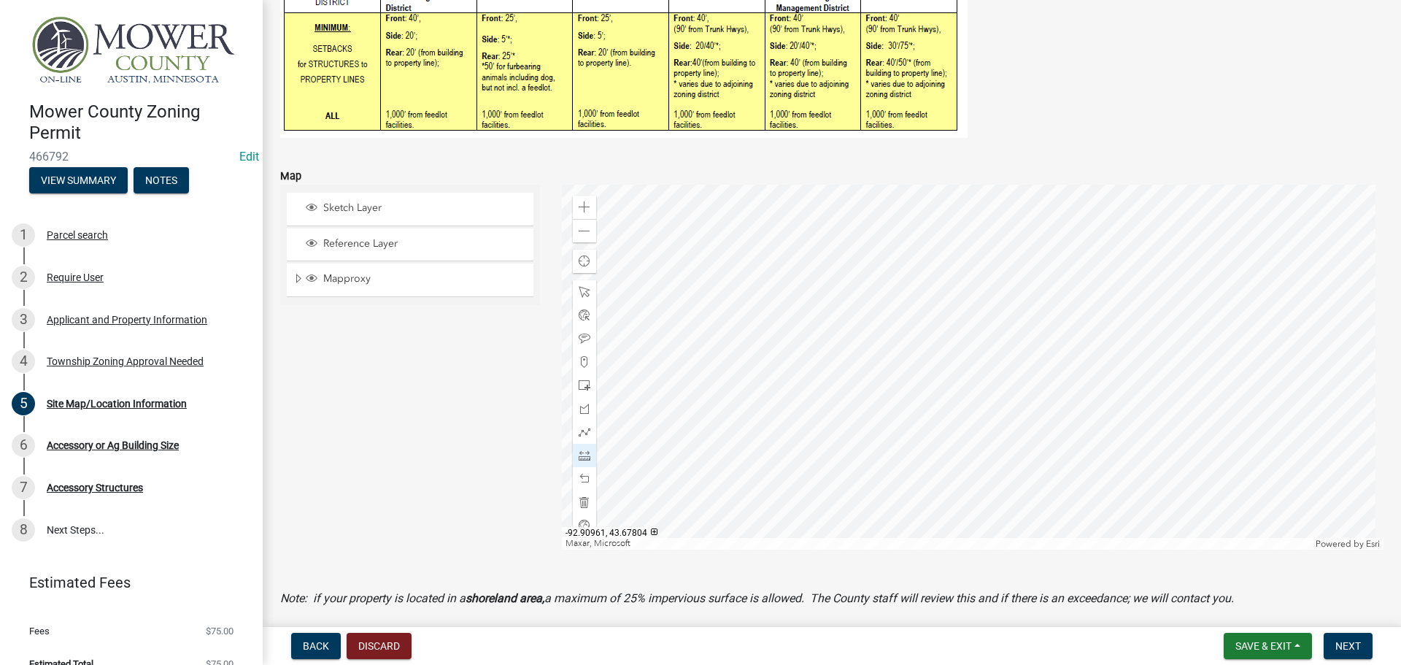
scroll to position [365, 0]
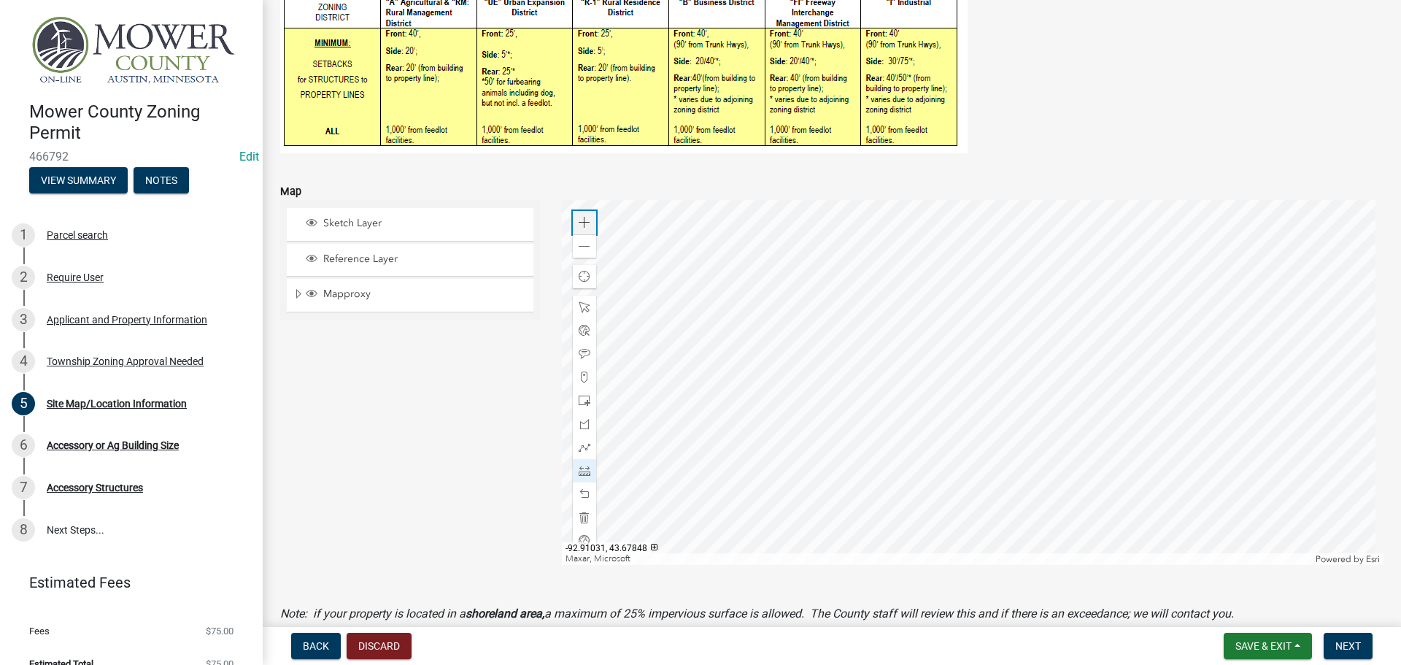
click at [579, 226] on span at bounding box center [585, 223] width 12 height 12
click at [868, 409] on div at bounding box center [973, 382] width 822 height 365
click at [814, 373] on div at bounding box center [973, 382] width 822 height 365
click at [866, 372] on div at bounding box center [973, 382] width 822 height 365
click at [867, 431] on div at bounding box center [973, 382] width 822 height 365
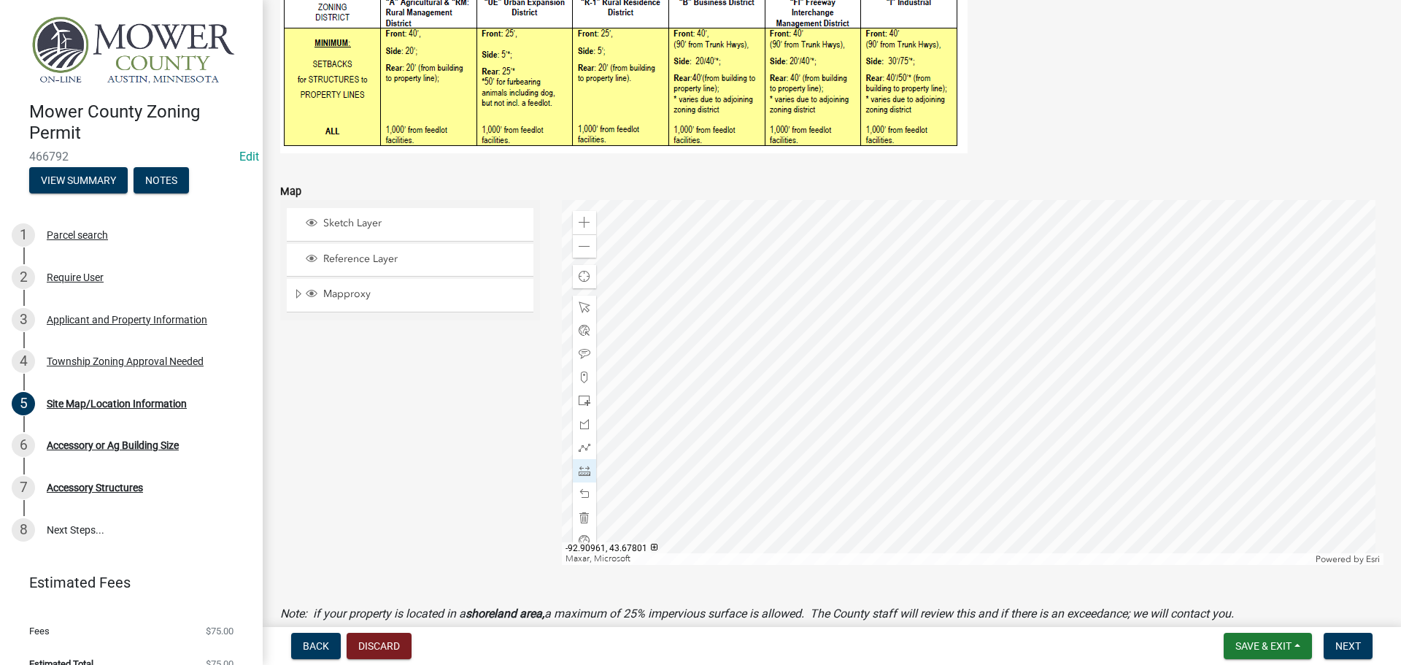
click at [817, 433] on div at bounding box center [973, 382] width 822 height 365
click at [818, 376] on div at bounding box center [973, 382] width 822 height 365
click at [858, 370] on div at bounding box center [973, 382] width 822 height 365
click at [858, 246] on div at bounding box center [973, 382] width 822 height 365
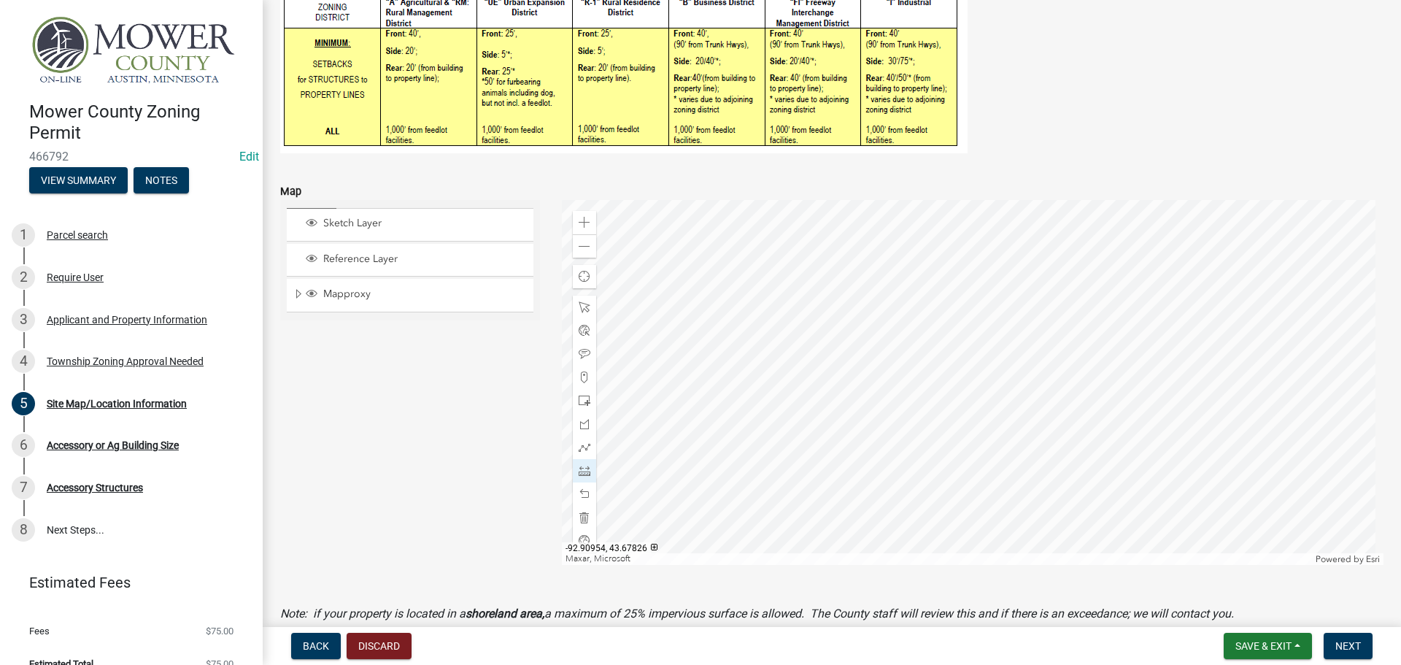
click at [858, 246] on div at bounding box center [973, 382] width 822 height 365
click at [866, 386] on div at bounding box center [973, 382] width 822 height 365
click at [1017, 385] on div at bounding box center [973, 382] width 822 height 365
click at [849, 434] on div at bounding box center [973, 382] width 822 height 365
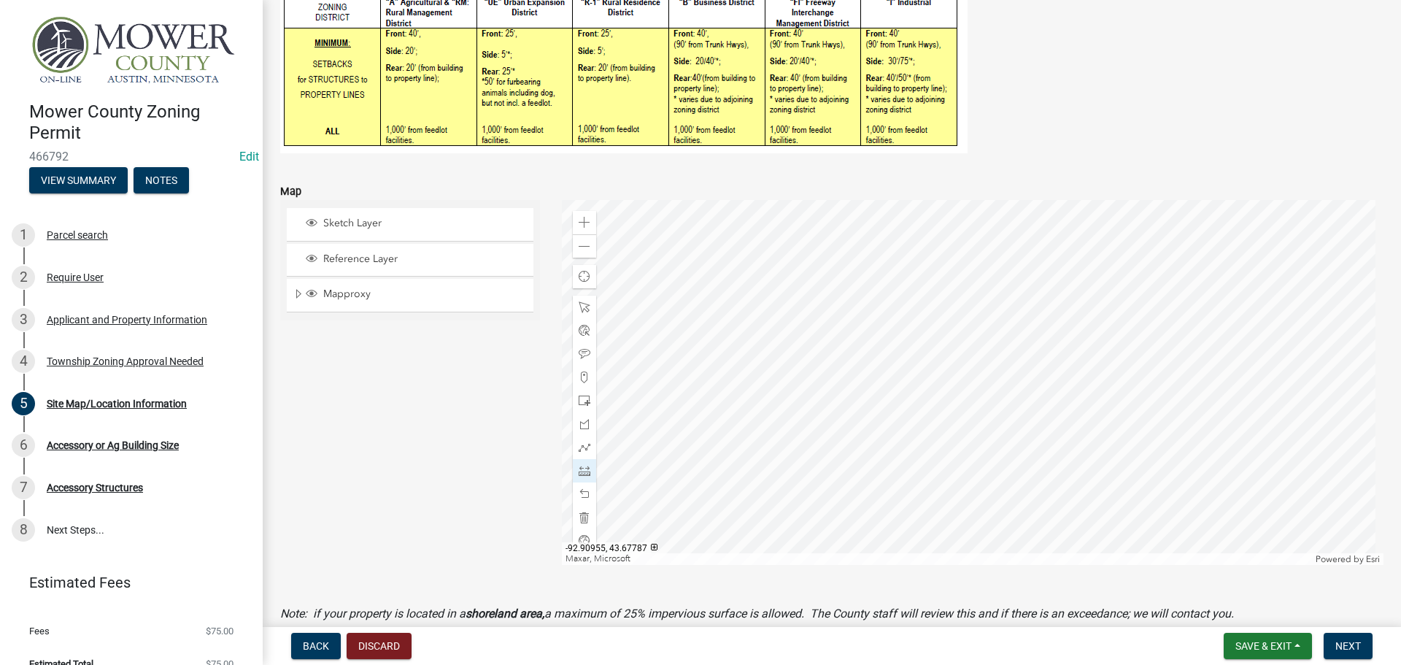
click at [851, 542] on div at bounding box center [973, 382] width 822 height 365
click at [817, 417] on div at bounding box center [973, 382] width 822 height 365
click at [626, 427] on div at bounding box center [973, 382] width 822 height 365
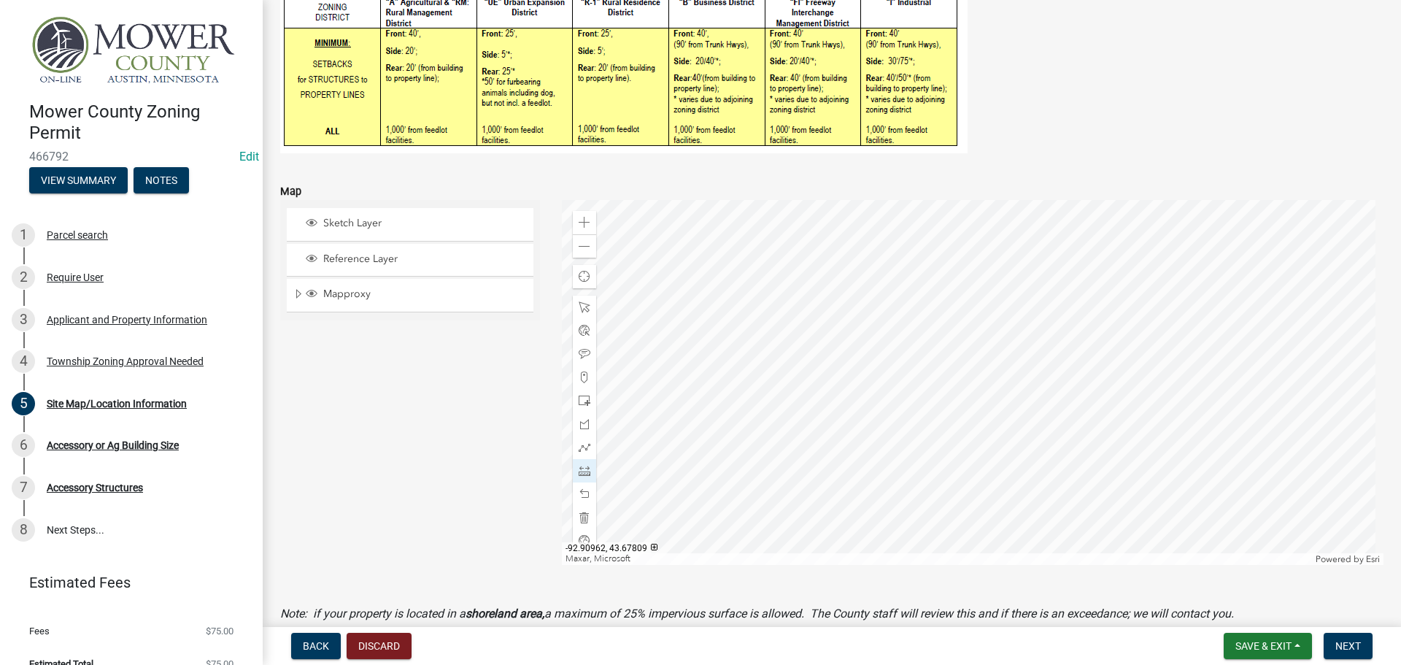
click at [814, 374] on div at bounding box center [973, 382] width 822 height 365
click at [641, 320] on div at bounding box center [973, 382] width 822 height 365
click at [1344, 649] on span "Next" at bounding box center [1349, 646] width 26 height 12
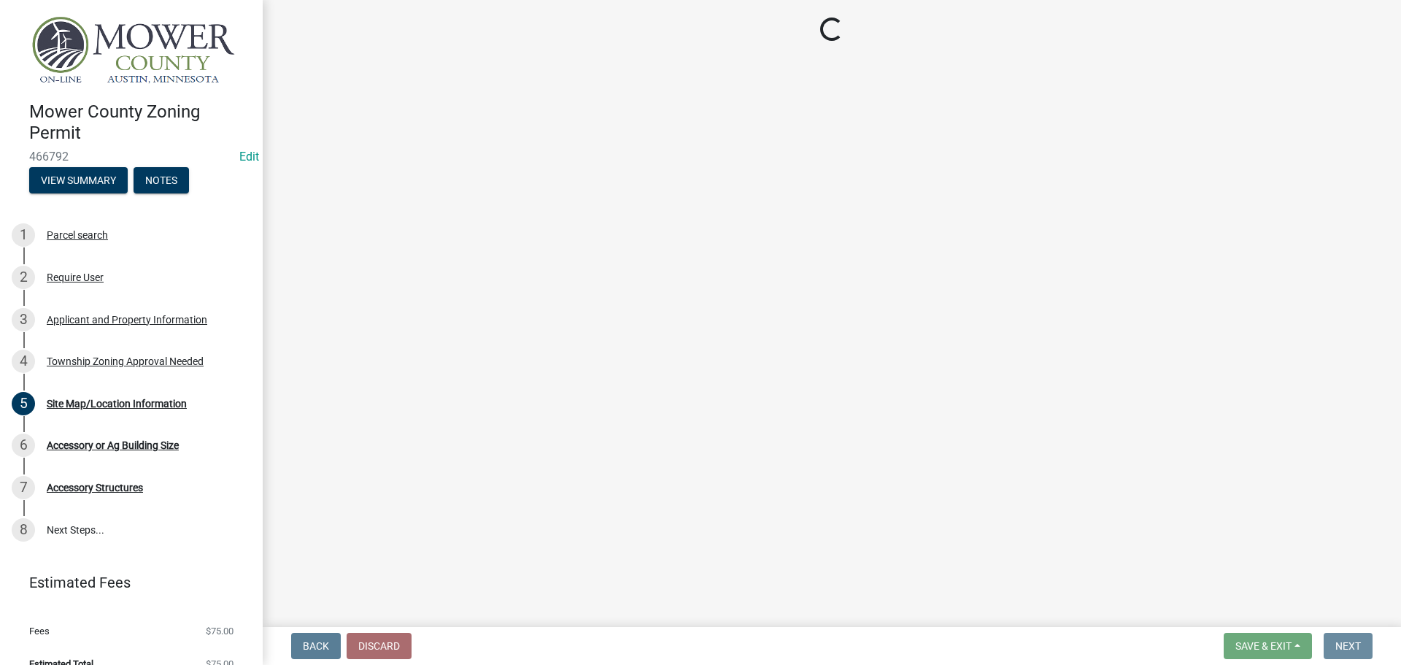
scroll to position [0, 0]
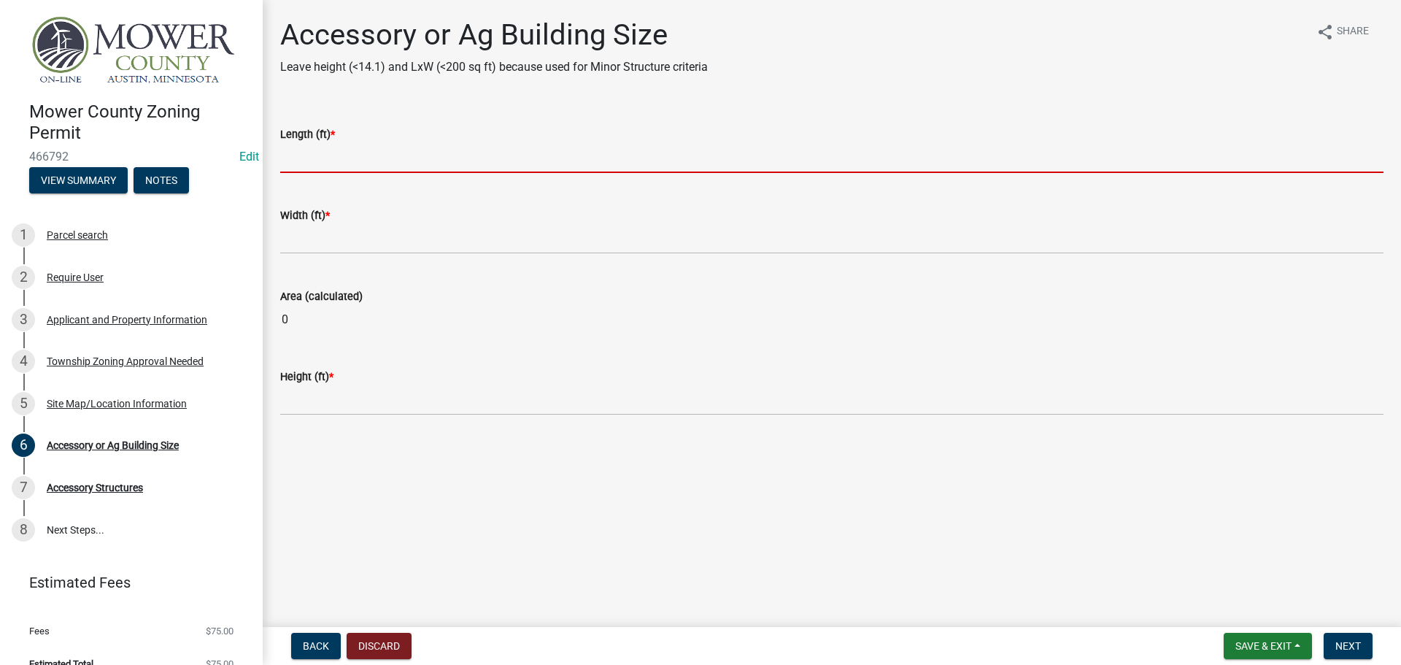
click at [404, 169] on input "text" at bounding box center [831, 158] width 1103 height 30
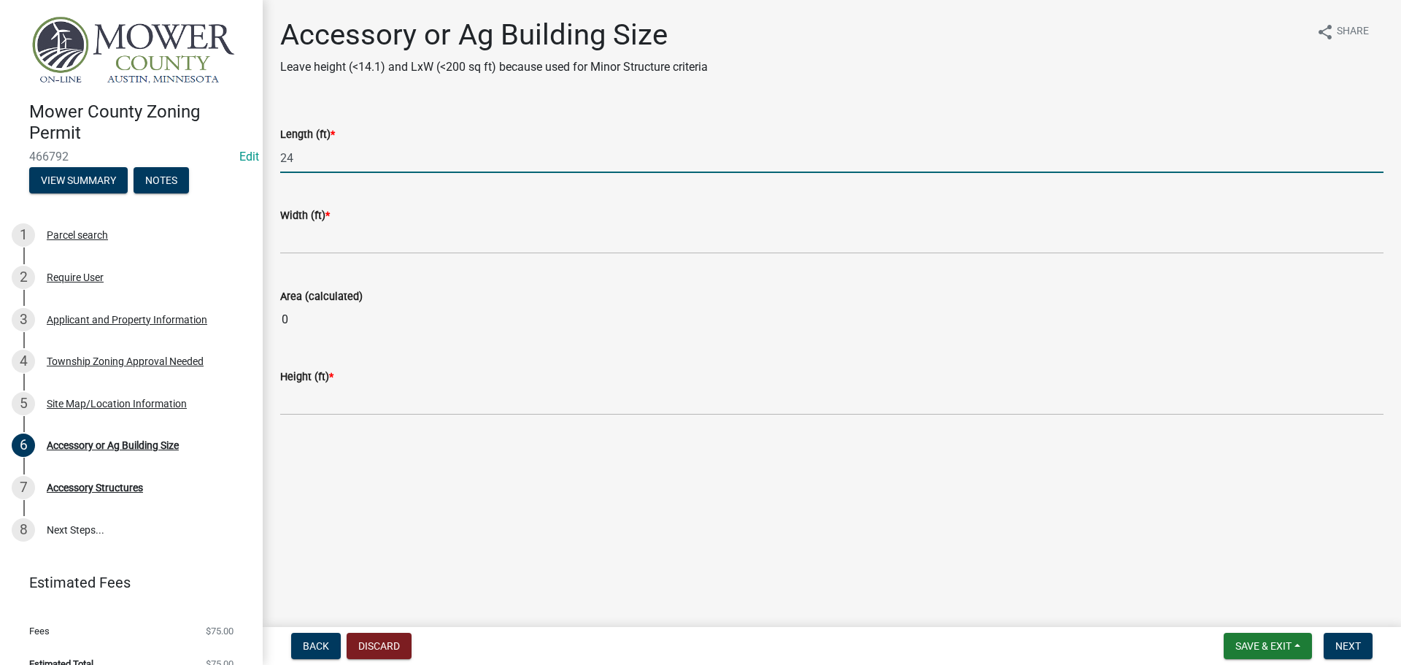
type input "24"
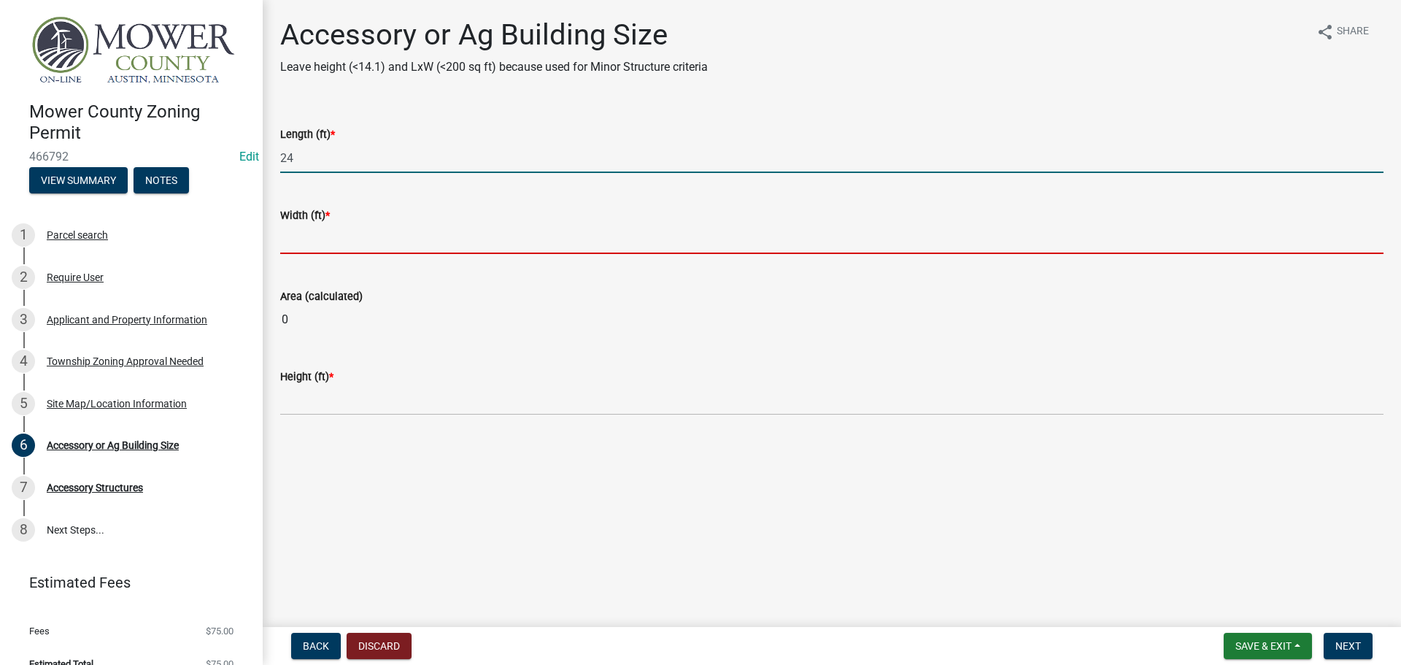
click at [378, 244] on input "text" at bounding box center [831, 239] width 1103 height 30
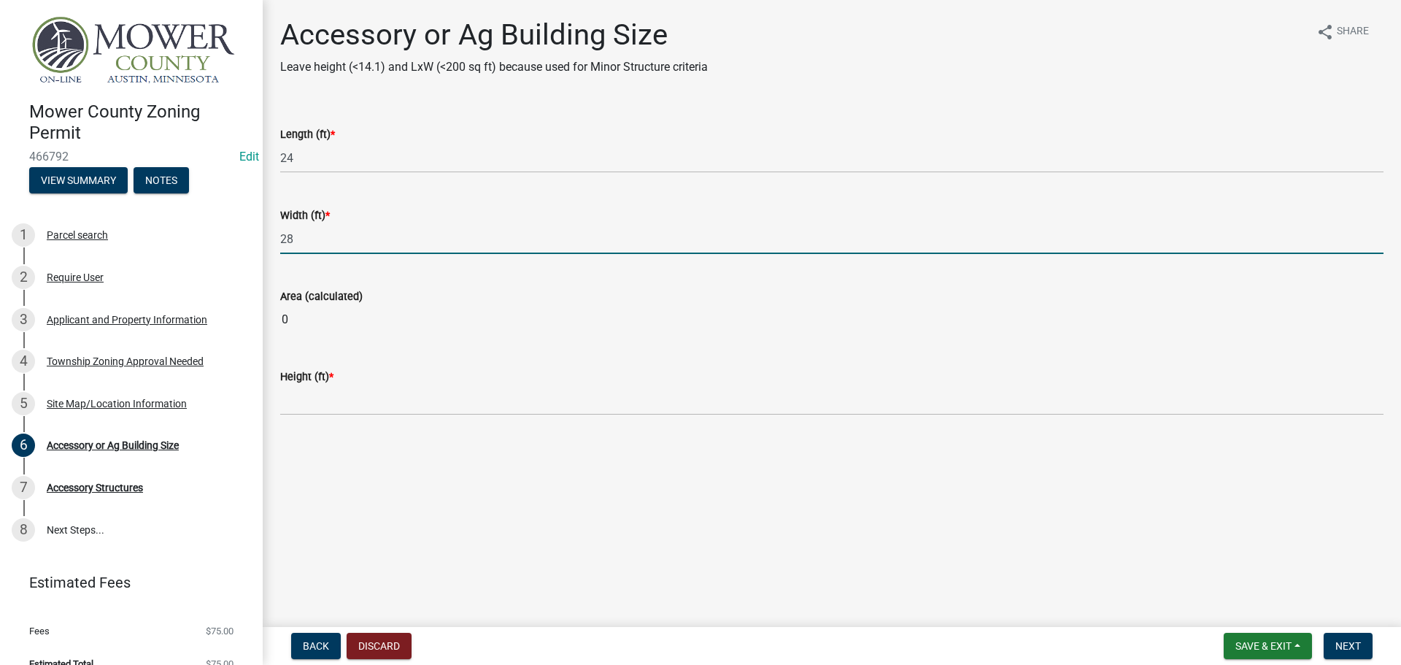
type input "28"
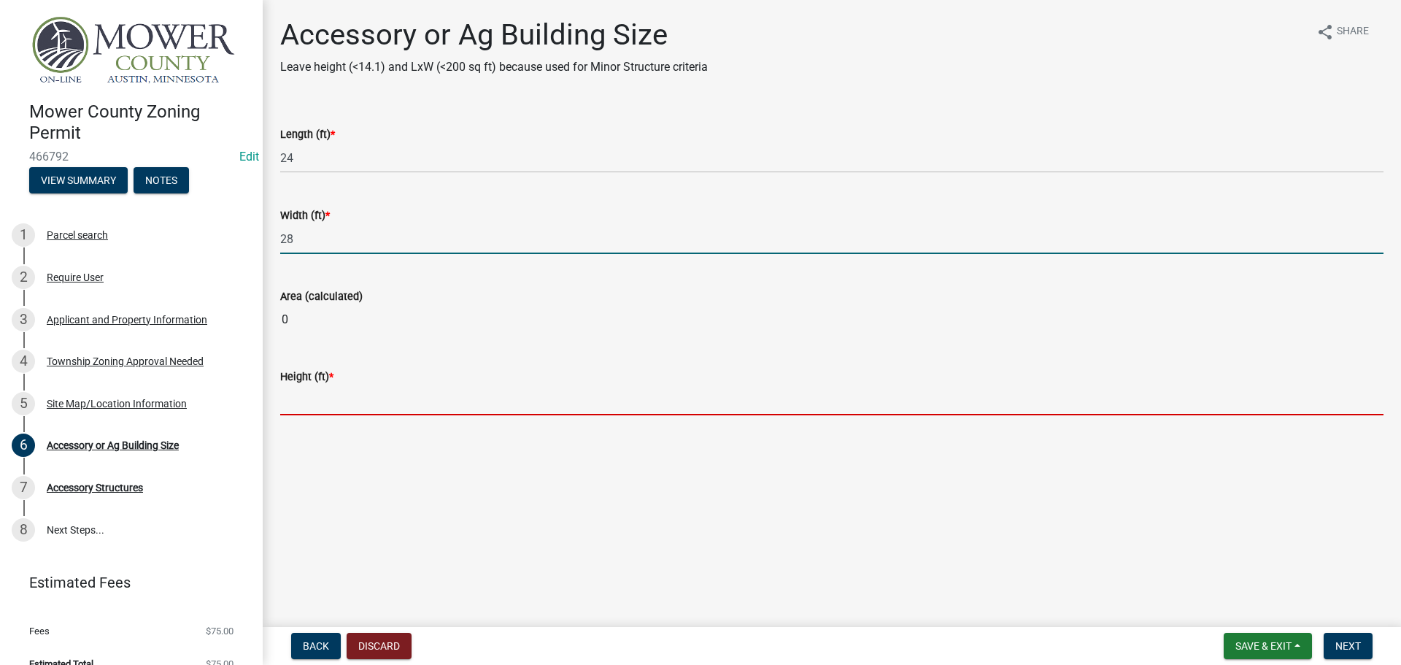
click at [366, 401] on main "Accessory or Ag Building Size Leave height (<14.1) and LxW (<200 sq ft) because…" at bounding box center [832, 310] width 1138 height 621
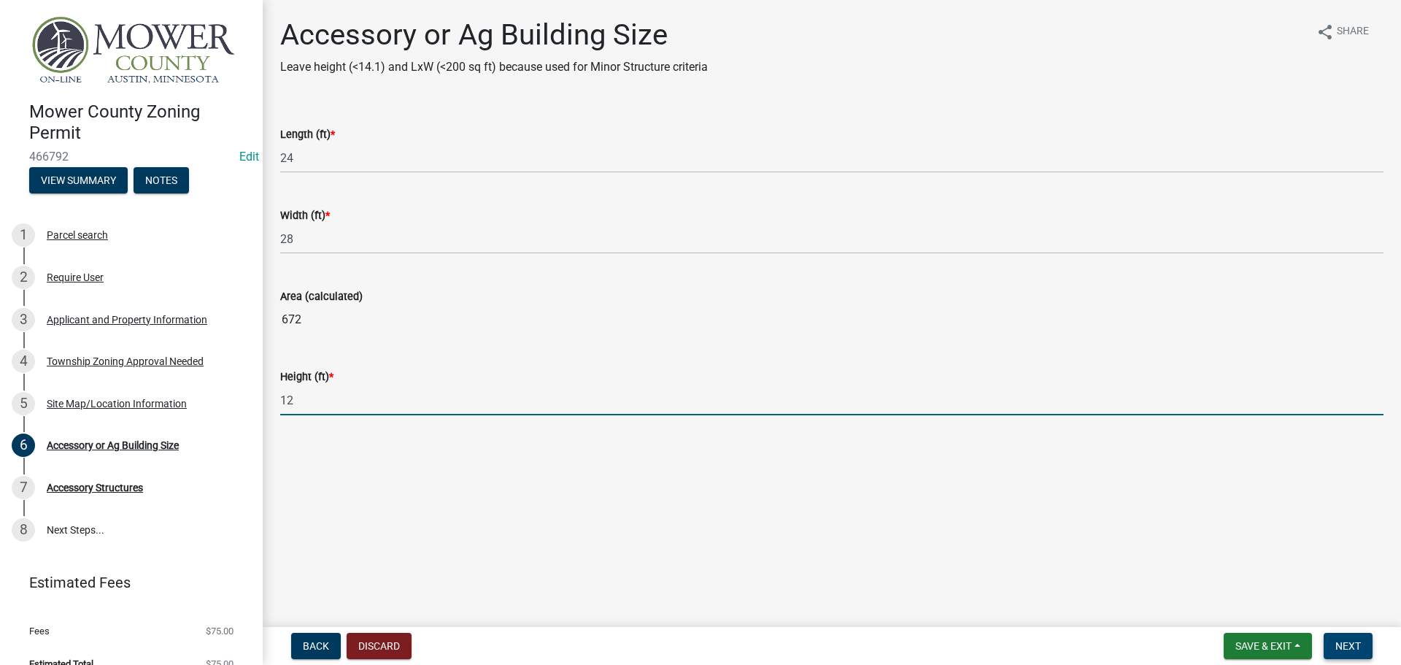
type input "12"
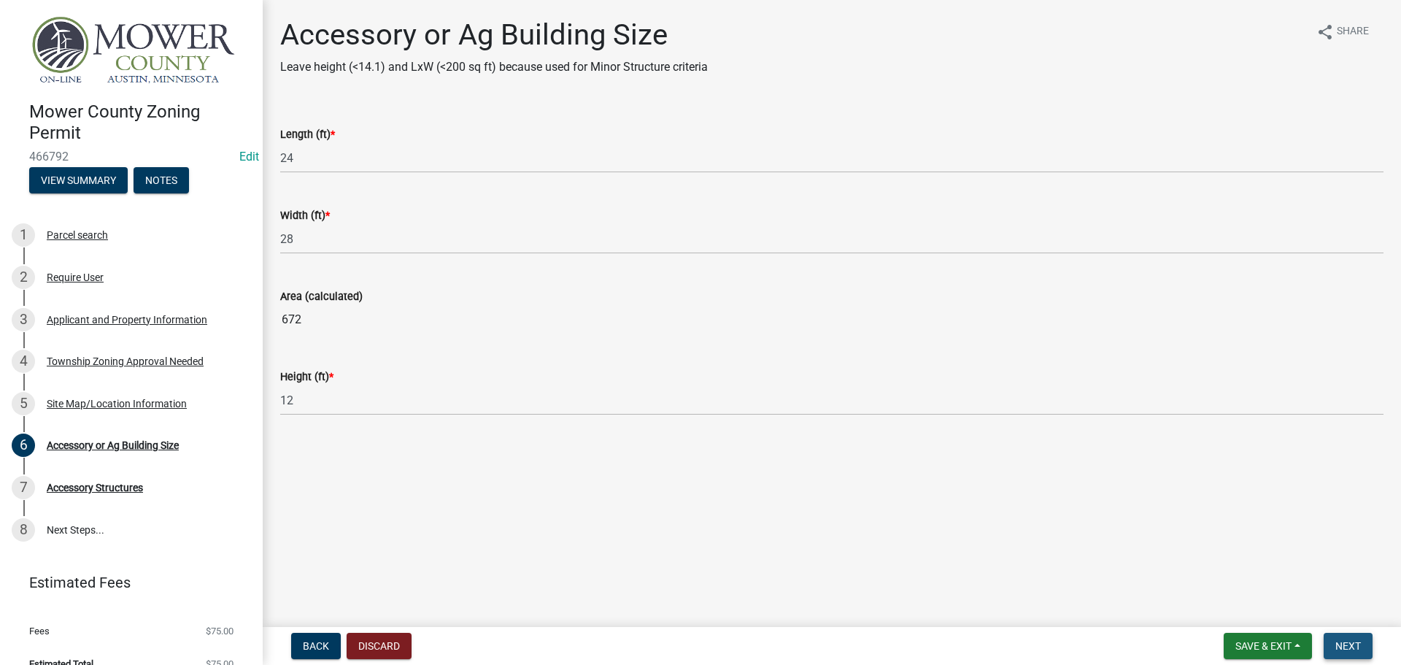
click at [1353, 646] on span "Next" at bounding box center [1349, 646] width 26 height 12
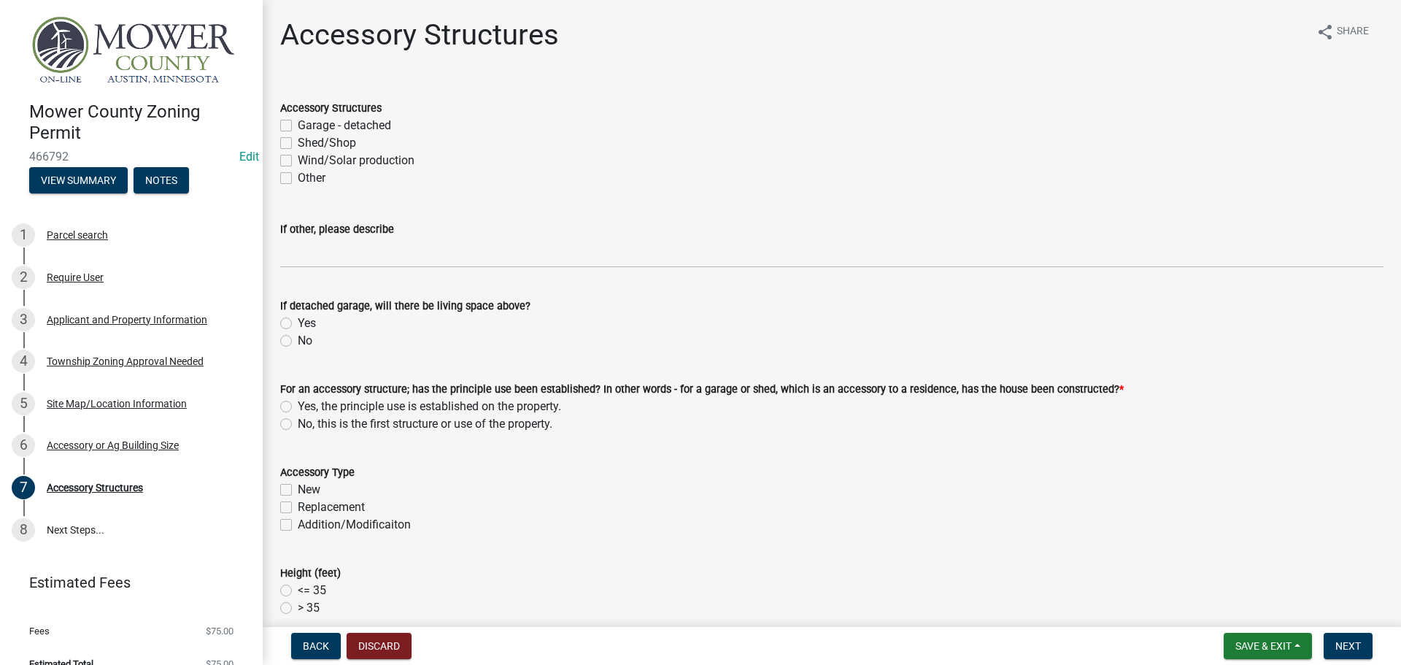
click at [298, 126] on label "Garage - detached" at bounding box center [344, 126] width 93 height 18
click at [298, 126] on input "Garage - detached" at bounding box center [302, 121] width 9 height 9
checkbox input "true"
checkbox input "false"
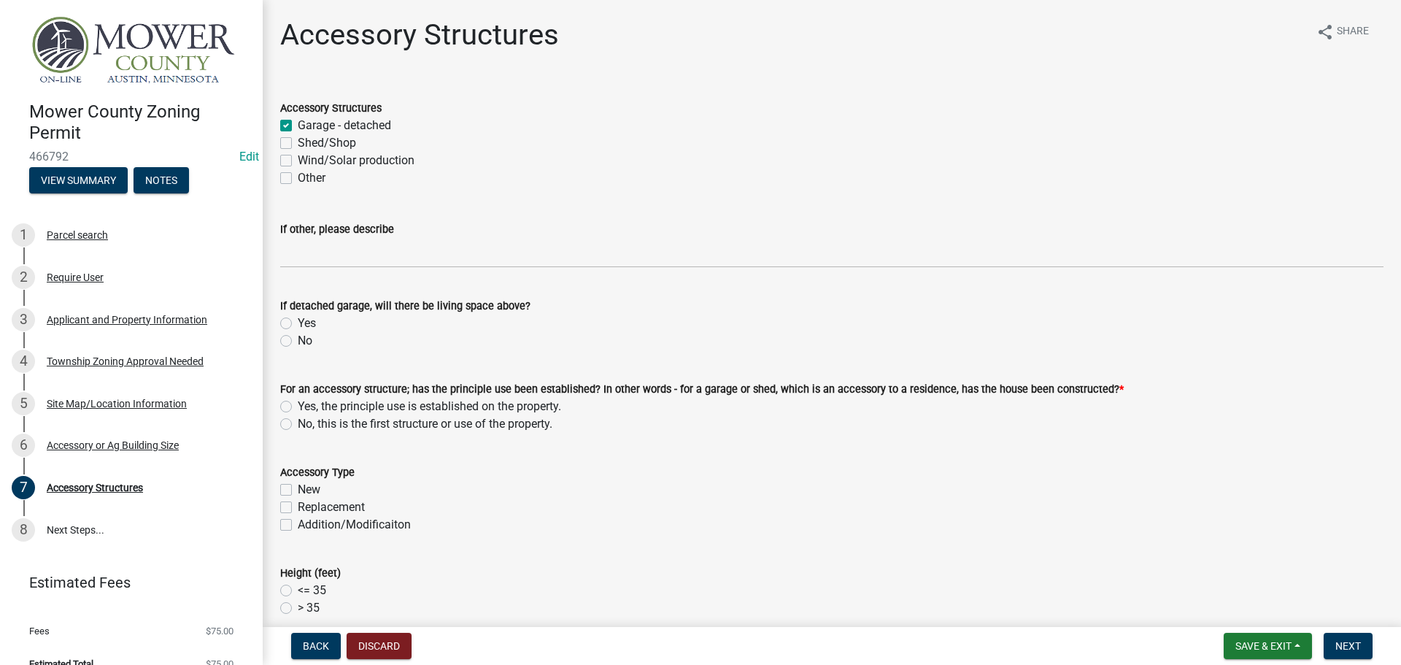
checkbox input "false"
click at [298, 339] on label "No" at bounding box center [305, 341] width 15 height 18
click at [298, 339] on input "No" at bounding box center [302, 336] width 9 height 9
radio input "true"
click at [298, 406] on label "Yes, the principle use is established on the property." at bounding box center [429, 407] width 263 height 18
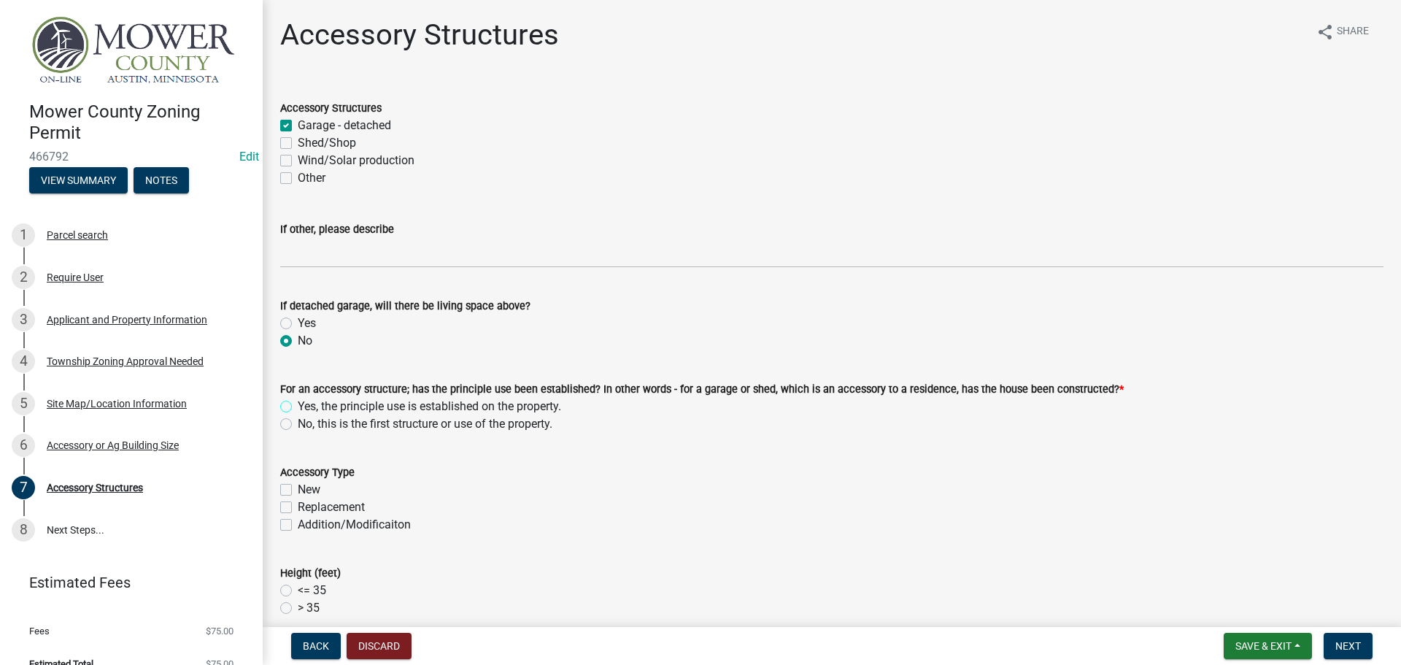
click at [298, 406] on input "Yes, the principle use is established on the property." at bounding box center [302, 402] width 9 height 9
radio input "true"
click at [298, 492] on label "New" at bounding box center [309, 490] width 23 height 18
click at [298, 490] on input "New" at bounding box center [302, 485] width 9 height 9
checkbox input "true"
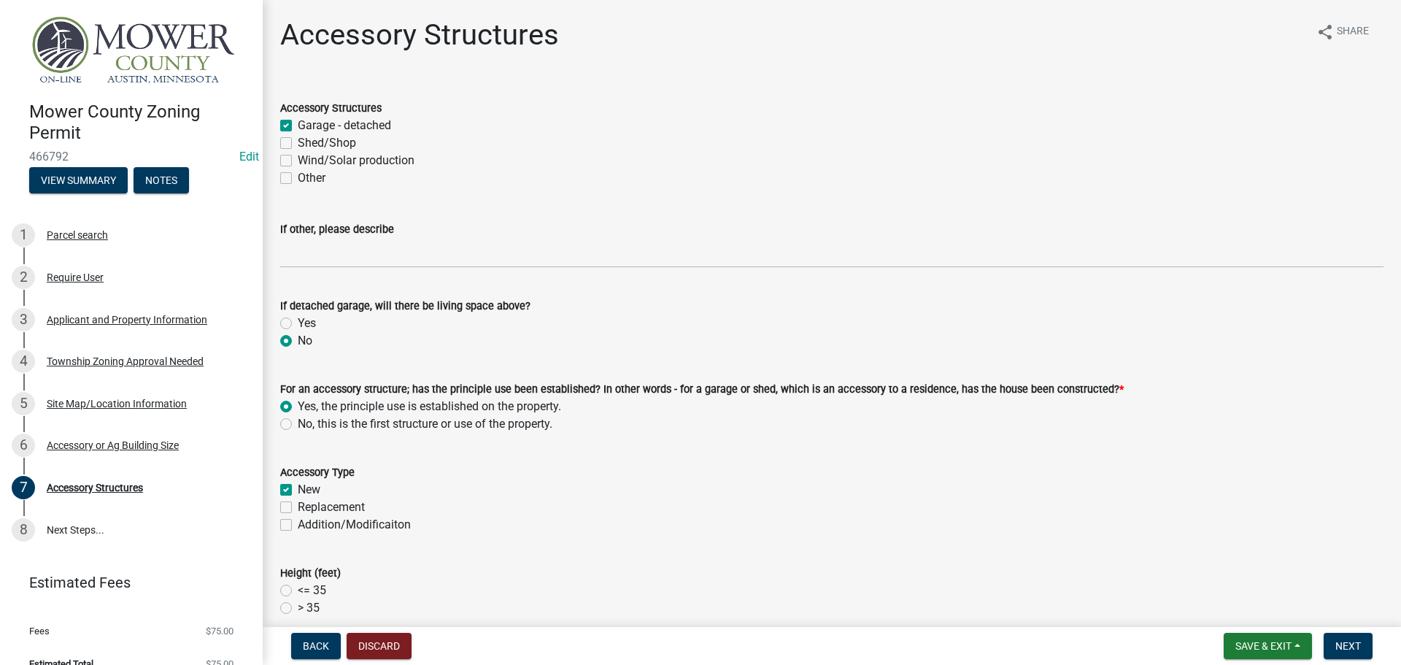
checkbox input "false"
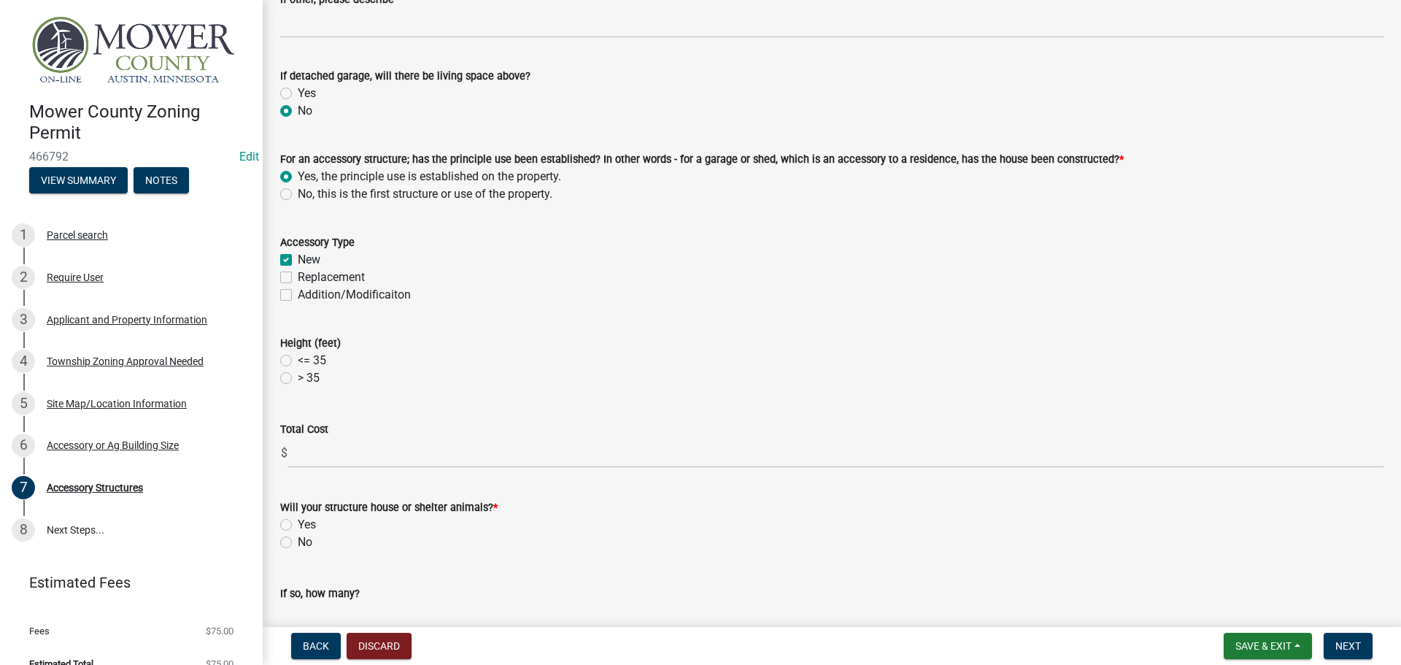
scroll to position [365, 0]
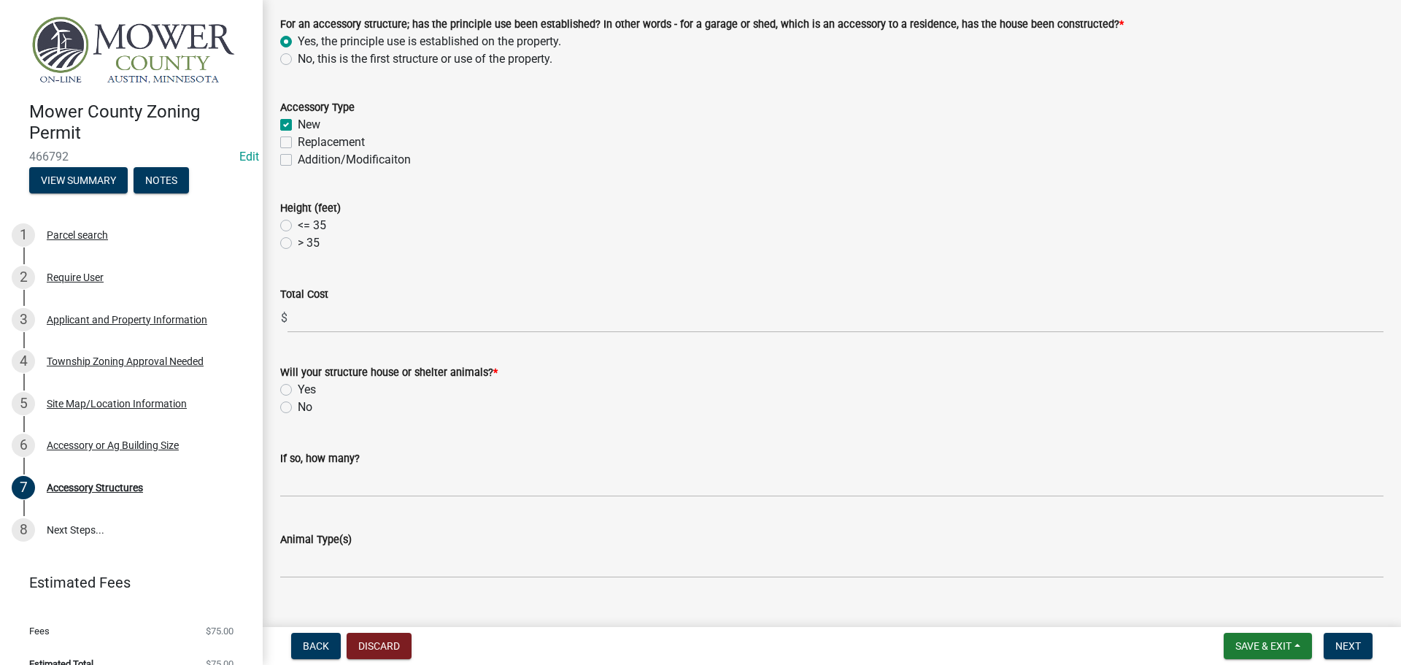
click at [298, 223] on label "<= 35" at bounding box center [312, 226] width 28 height 18
click at [298, 223] on input "<= 35" at bounding box center [302, 221] width 9 height 9
radio input "true"
click at [282, 414] on div "No" at bounding box center [831, 407] width 1103 height 18
click at [298, 409] on label "No" at bounding box center [305, 407] width 15 height 18
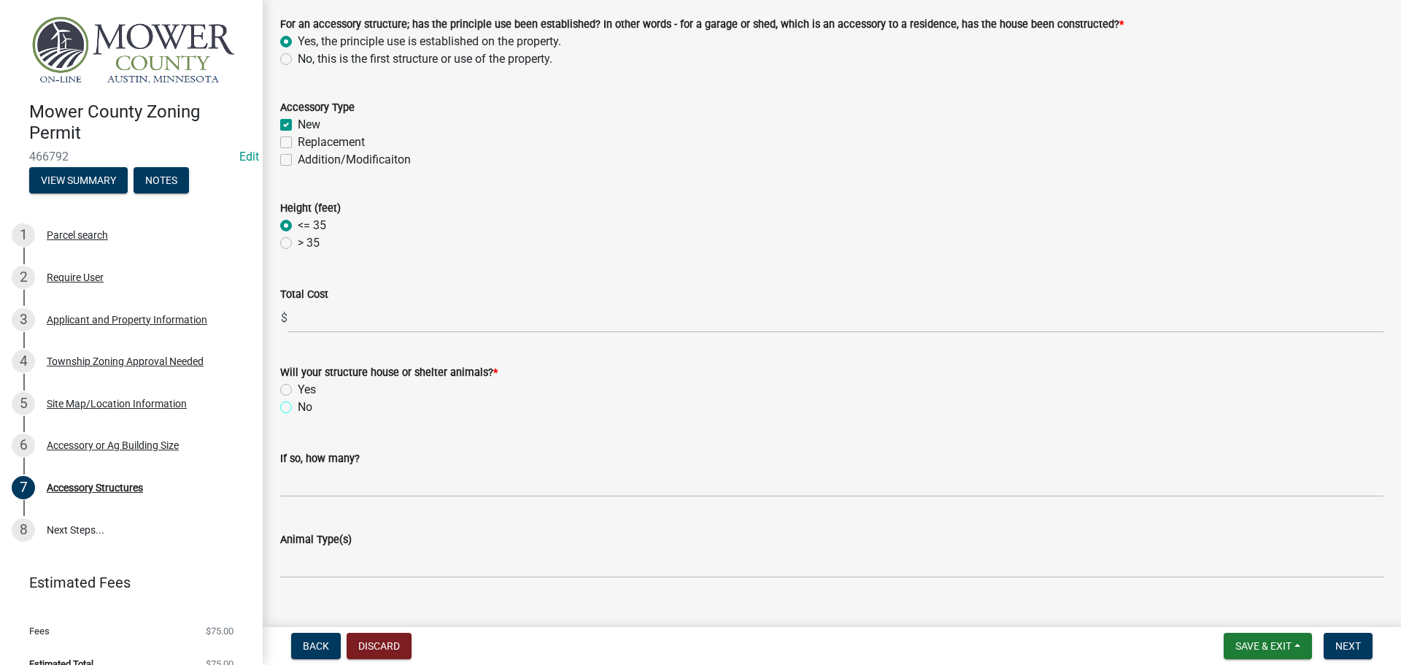
click at [298, 408] on input "No" at bounding box center [302, 402] width 9 height 9
radio input "true"
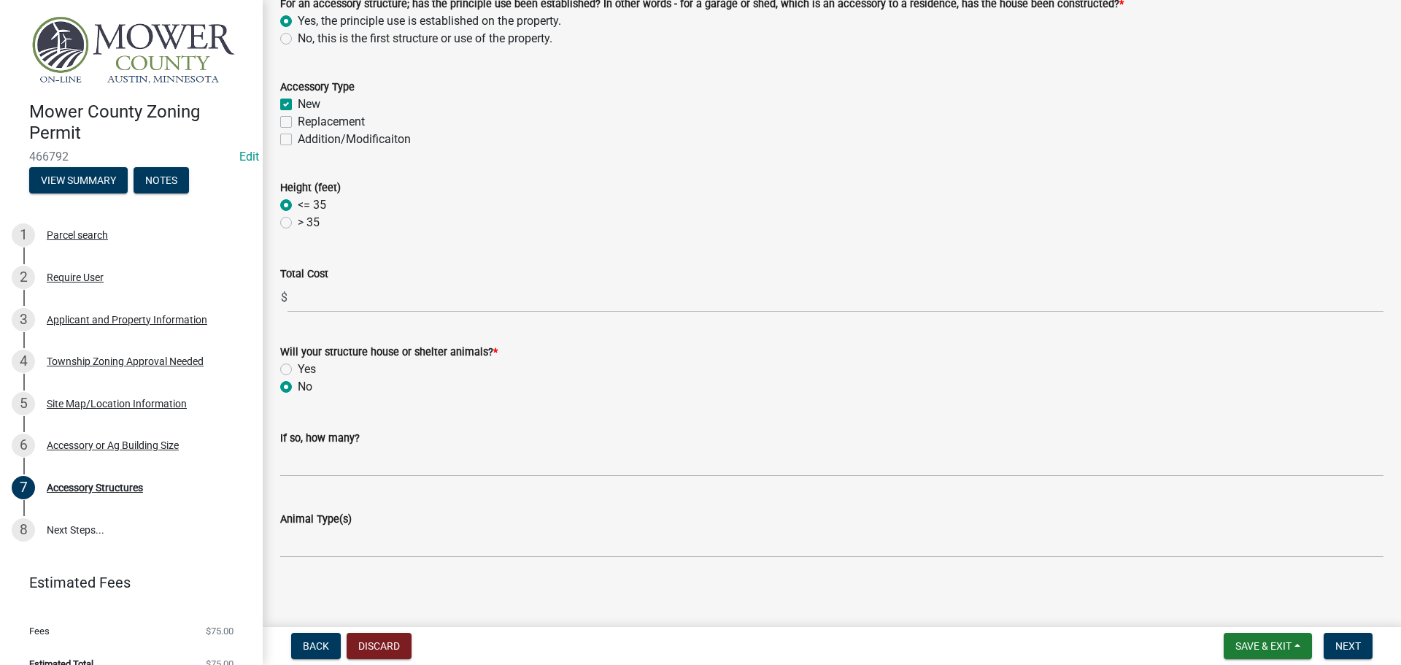
scroll to position [390, 0]
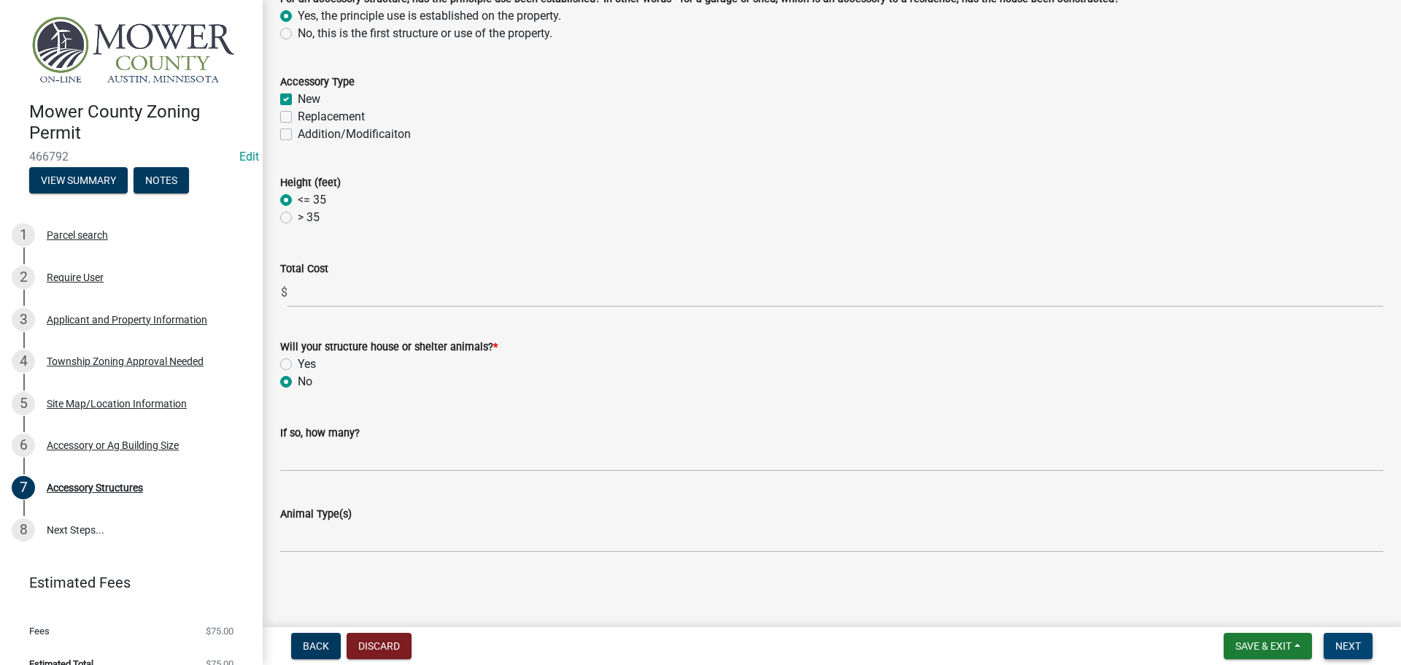
click at [1346, 643] on span "Next" at bounding box center [1349, 646] width 26 height 12
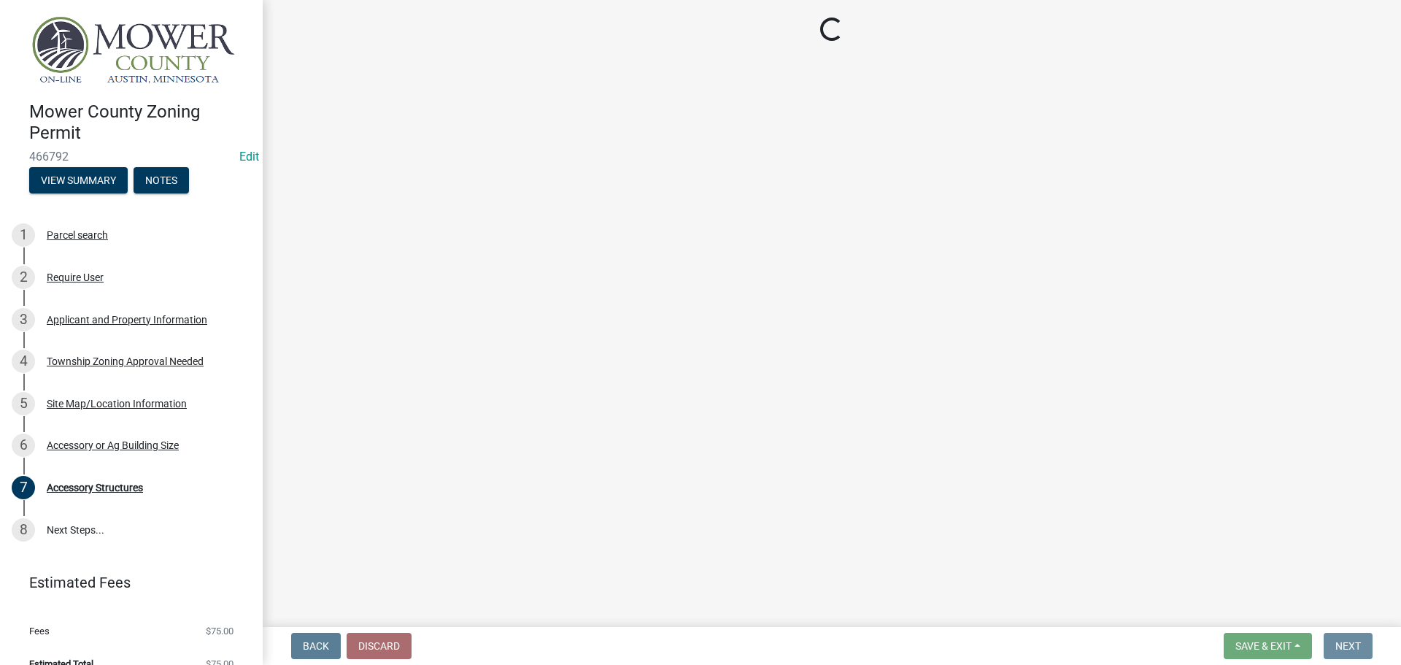
scroll to position [0, 0]
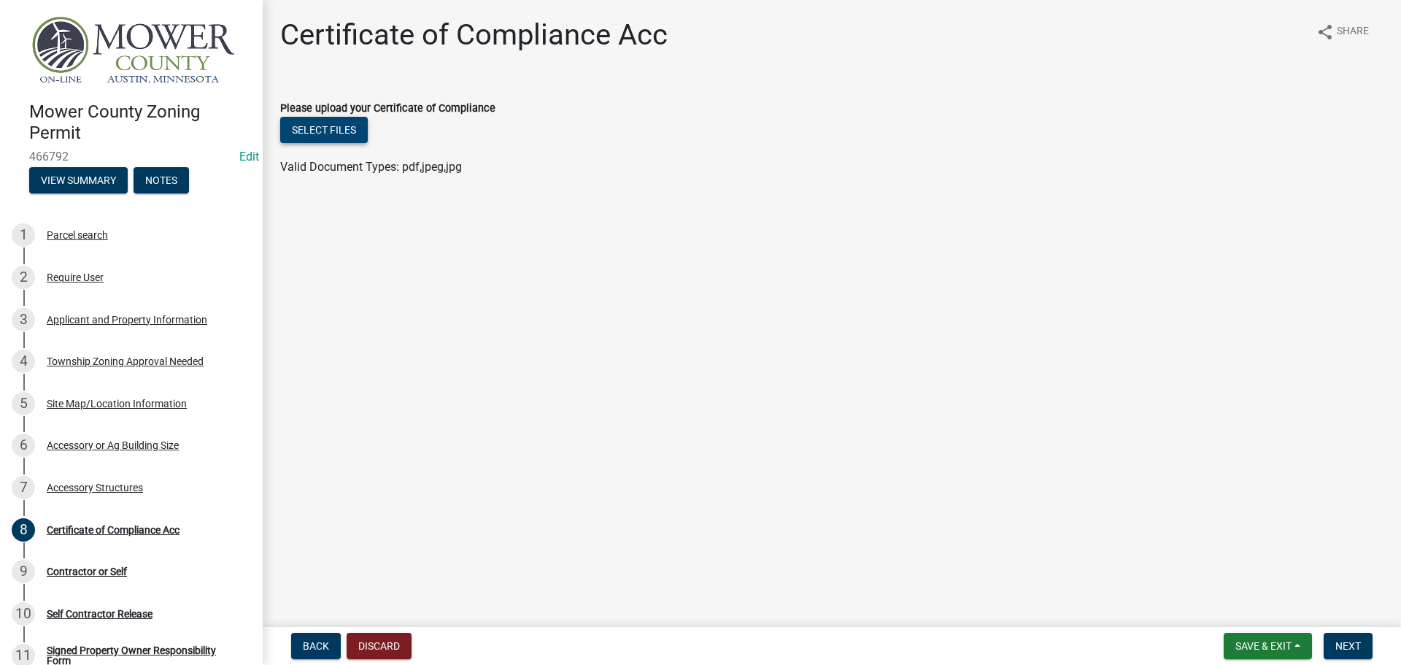
click at [317, 138] on button "Select files" at bounding box center [324, 130] width 88 height 26
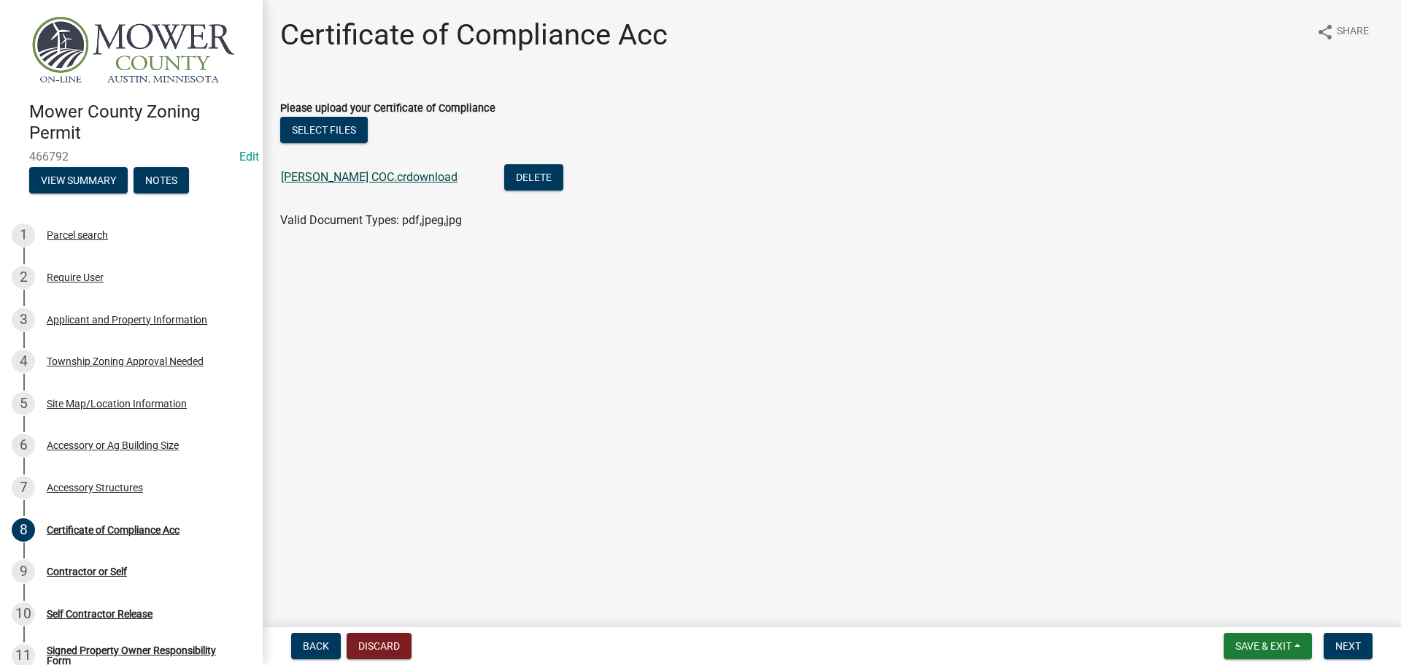
click at [367, 175] on link "[PERSON_NAME] COC.crdownload" at bounding box center [369, 177] width 177 height 14
click at [1205, 143] on div "Select files" at bounding box center [831, 132] width 1103 height 30
click at [1347, 649] on span "Next" at bounding box center [1349, 646] width 26 height 12
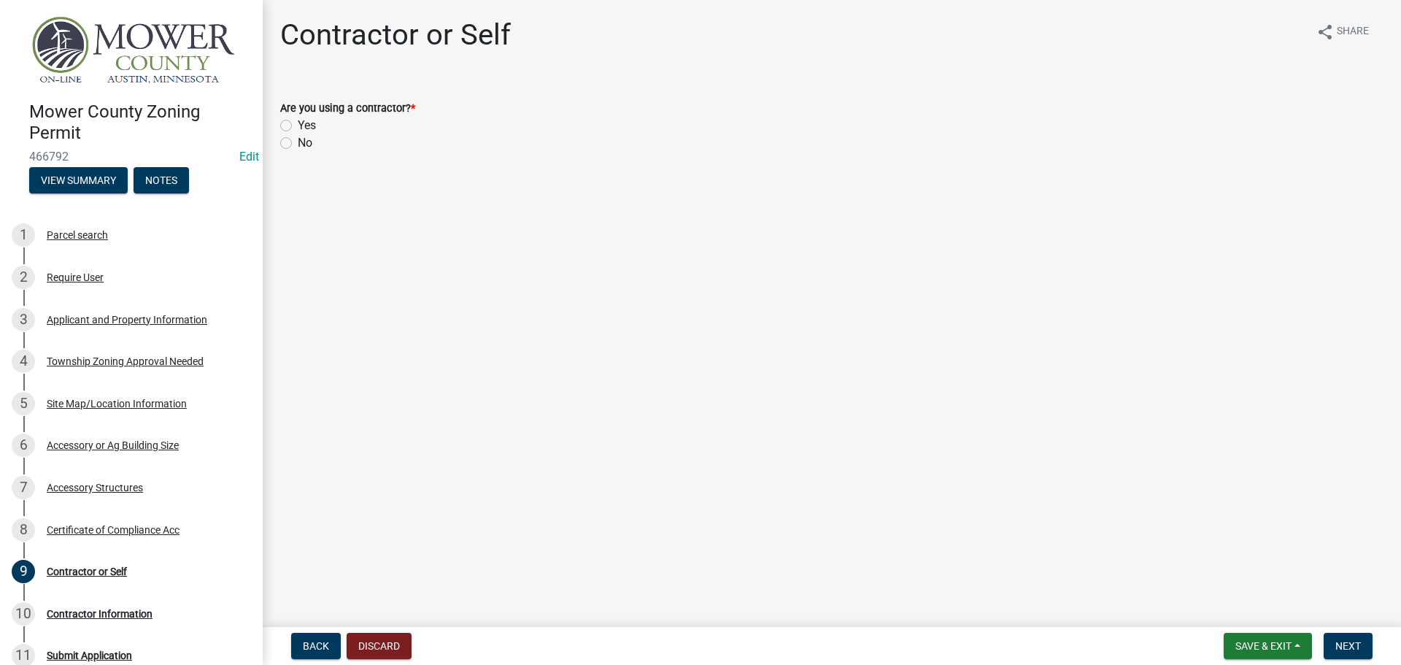
click at [298, 140] on label "No" at bounding box center [305, 143] width 15 height 18
click at [298, 140] on input "No" at bounding box center [302, 138] width 9 height 9
radio input "true"
click at [1344, 647] on span "Next" at bounding box center [1349, 646] width 26 height 12
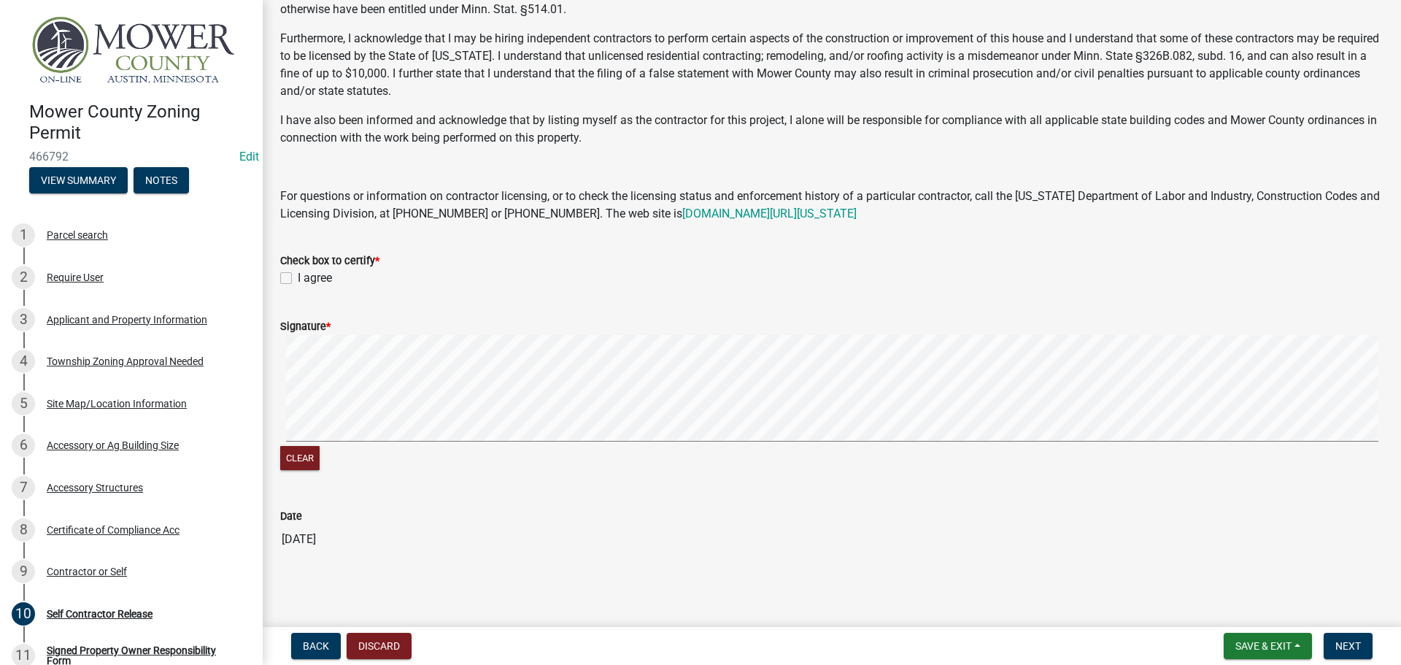
scroll to position [223, 0]
click at [298, 274] on label "I agree" at bounding box center [315, 277] width 34 height 18
click at [298, 274] on input "I agree" at bounding box center [302, 272] width 9 height 9
checkbox input "true"
click at [1352, 653] on button "Next" at bounding box center [1348, 646] width 49 height 26
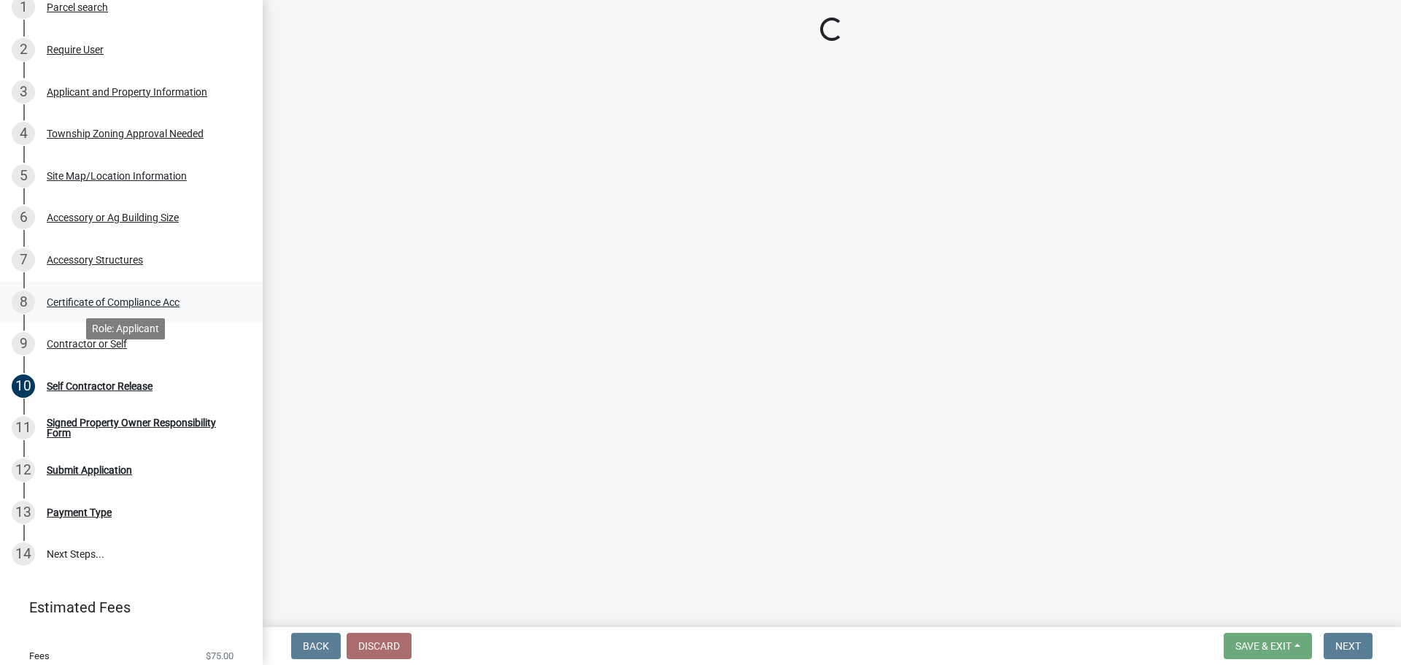
scroll to position [270, 0]
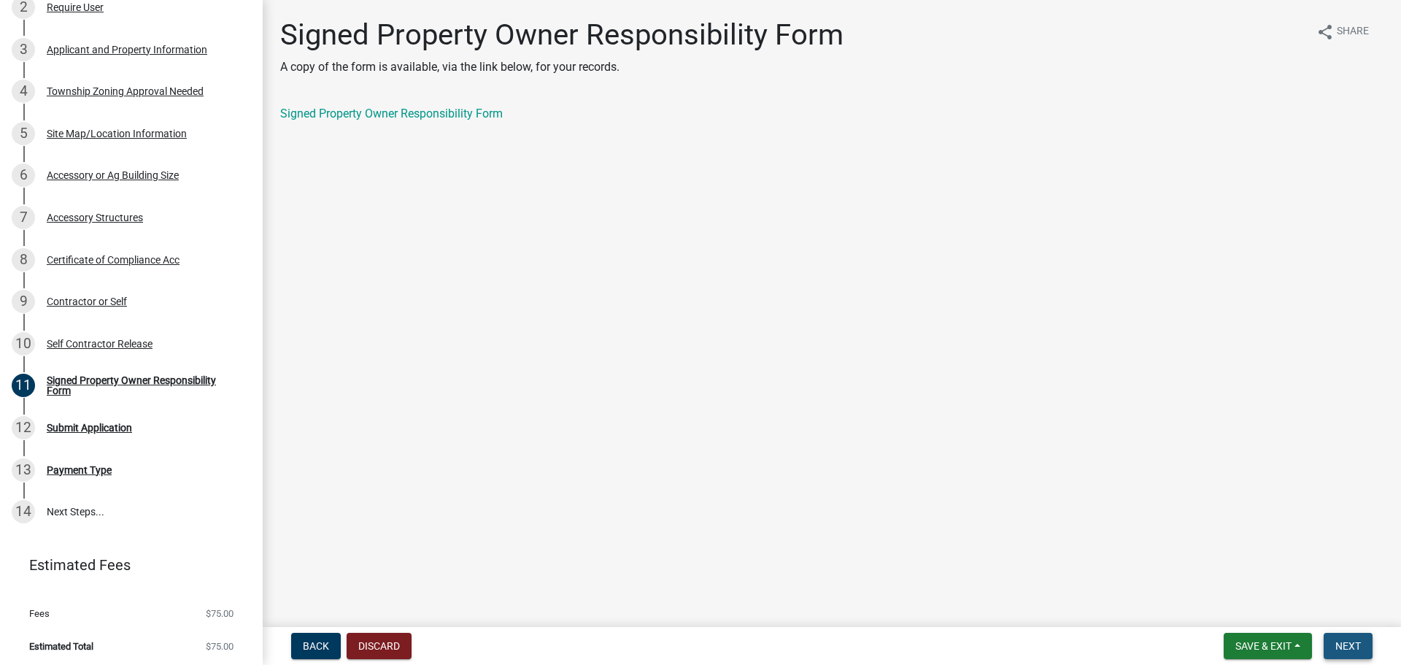
click at [1346, 646] on span "Next" at bounding box center [1349, 646] width 26 height 12
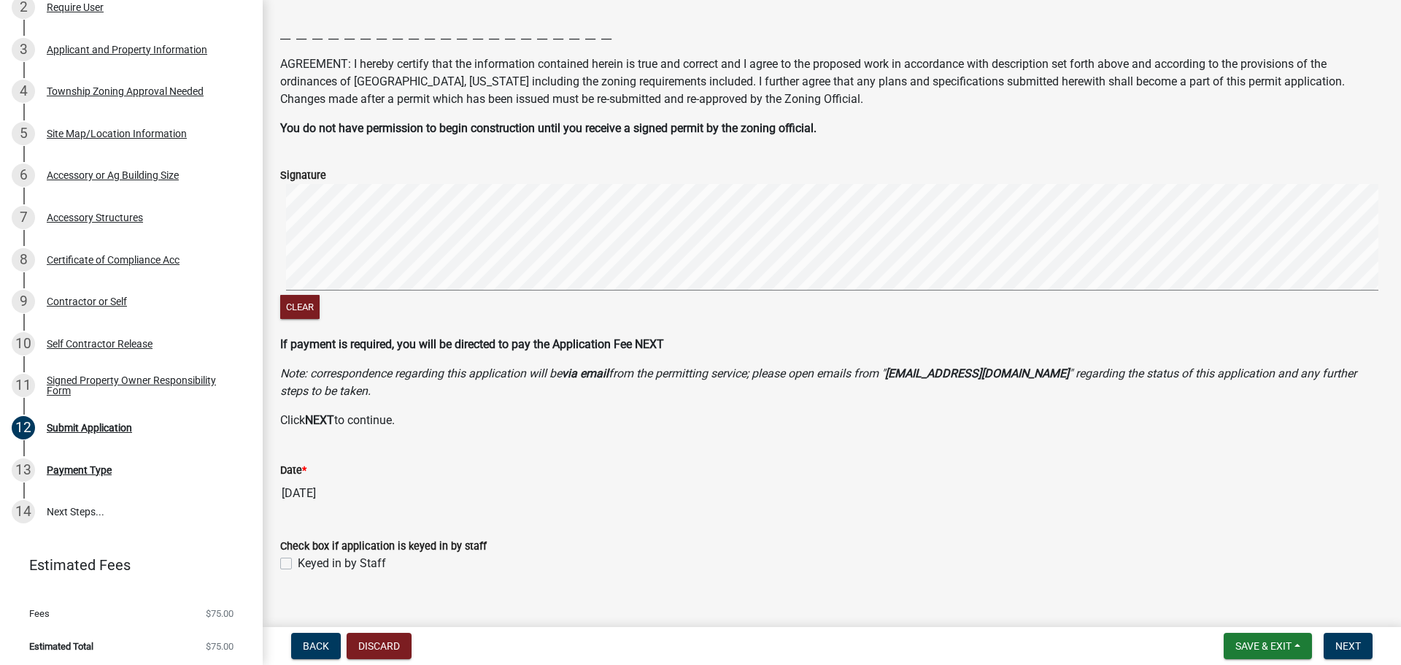
scroll to position [213, 0]
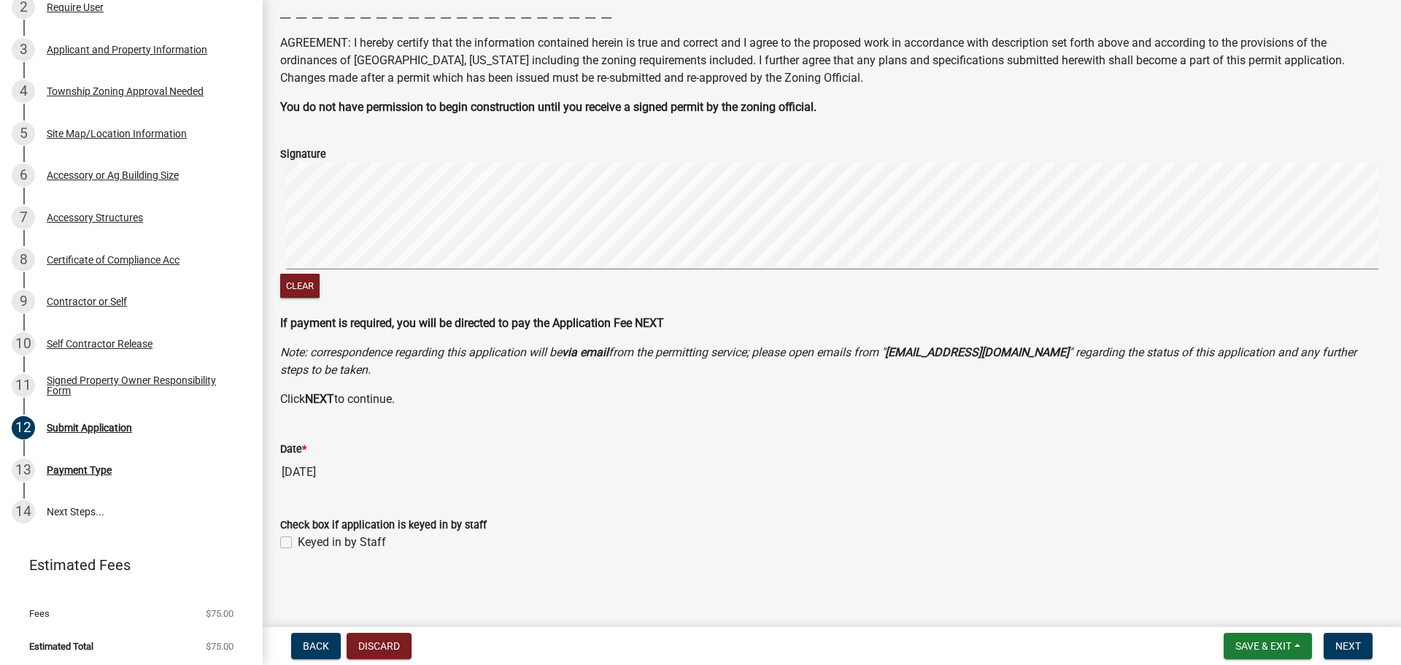
click at [298, 541] on label "Keyed in by Staff" at bounding box center [342, 542] width 88 height 18
click at [298, 541] on input "Keyed in by Staff" at bounding box center [302, 537] width 9 height 9
checkbox input "true"
click at [1250, 641] on span "Save & Exit" at bounding box center [1264, 646] width 56 height 12
click at [1269, 606] on button "Save & Exit" at bounding box center [1253, 607] width 117 height 35
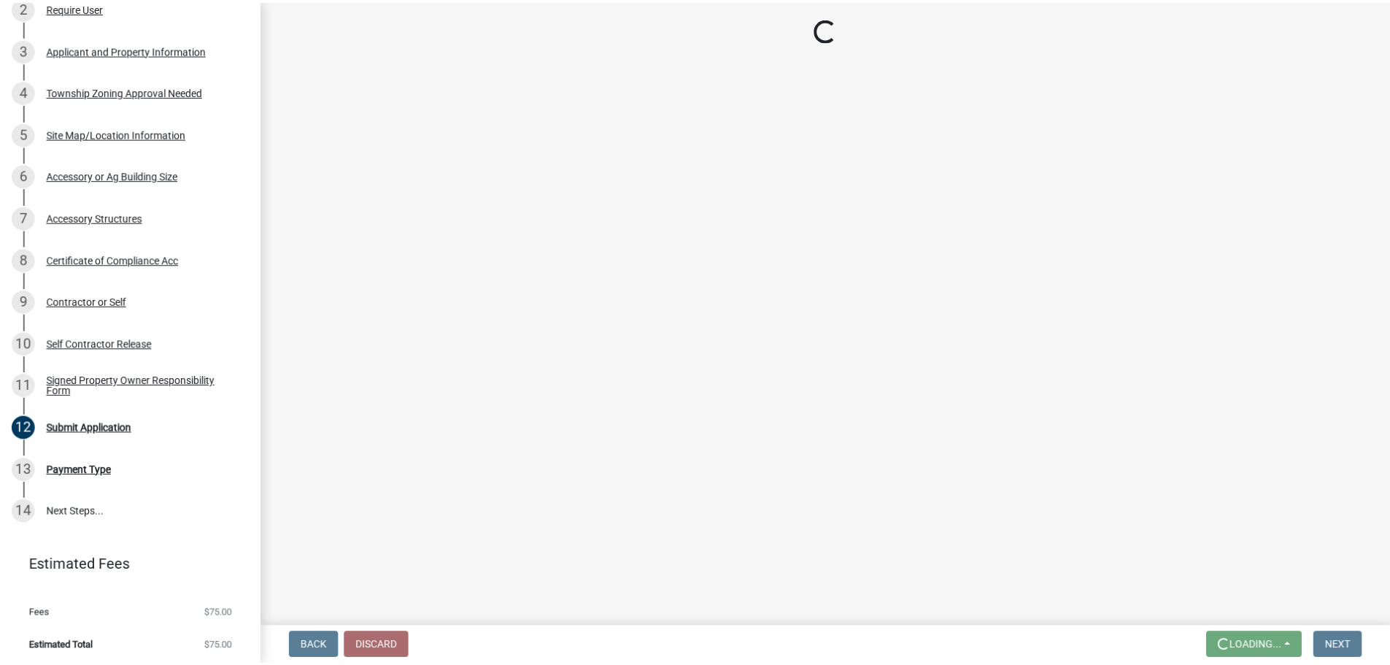
scroll to position [0, 0]
